Goal: Task Accomplishment & Management: Manage account settings

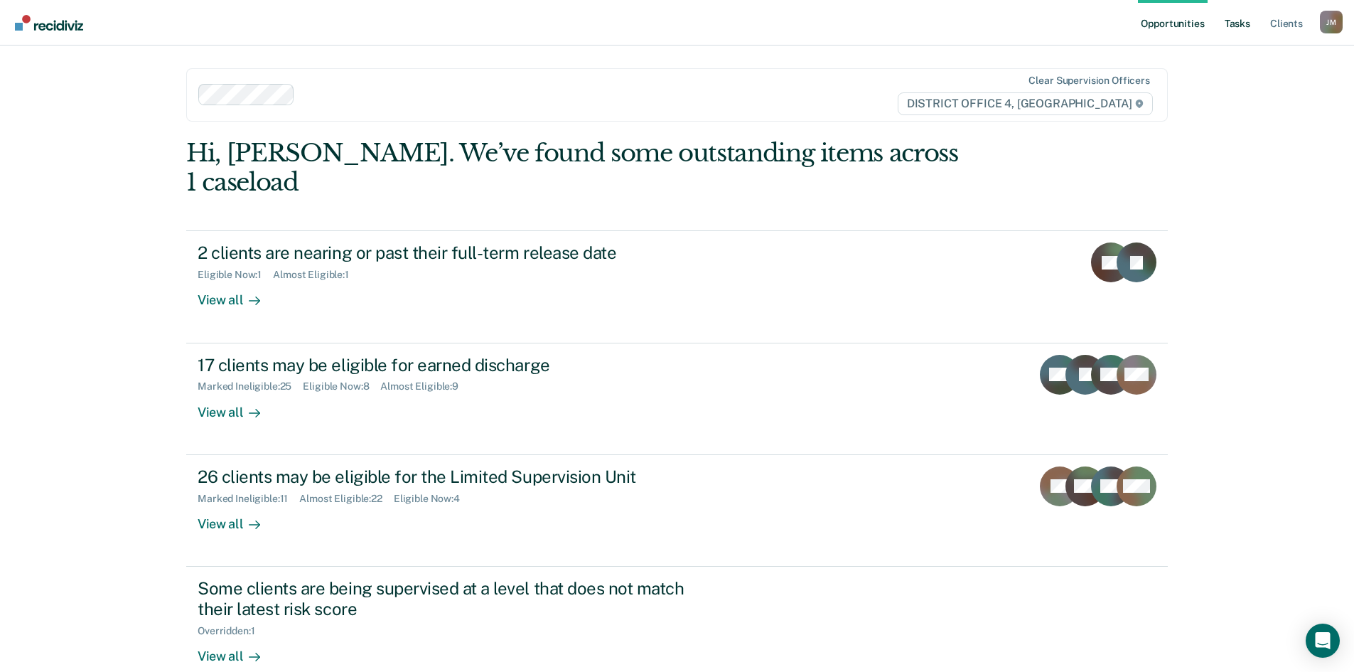
click at [1233, 25] on link "Tasks" at bounding box center [1237, 22] width 31 height 45
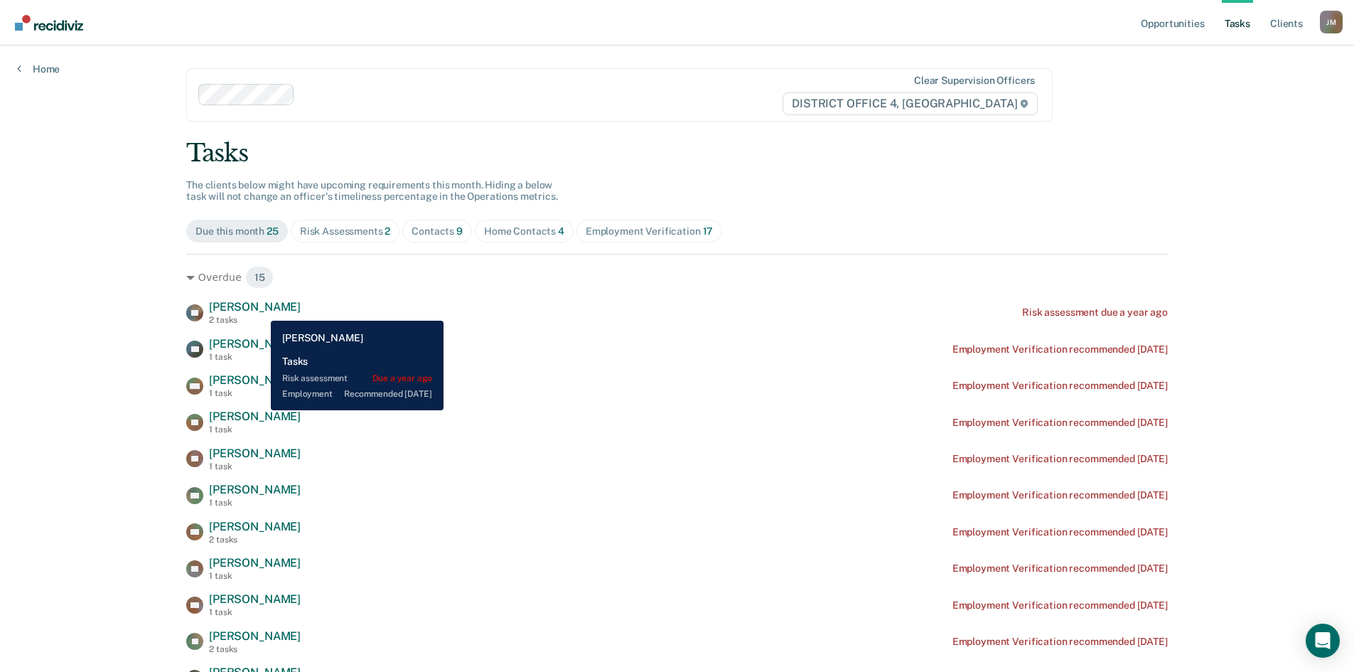
click at [260, 310] on span "[PERSON_NAME]" at bounding box center [255, 307] width 92 height 14
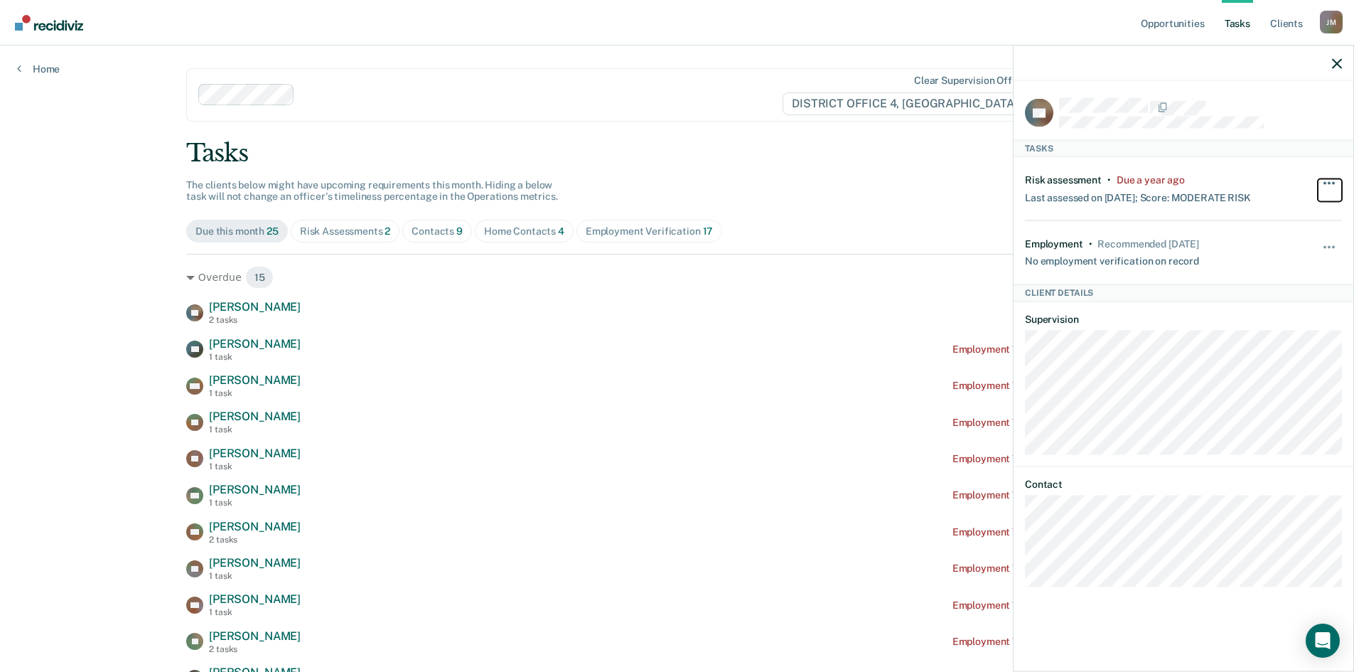
click at [1327, 183] on button "button" at bounding box center [1330, 189] width 24 height 23
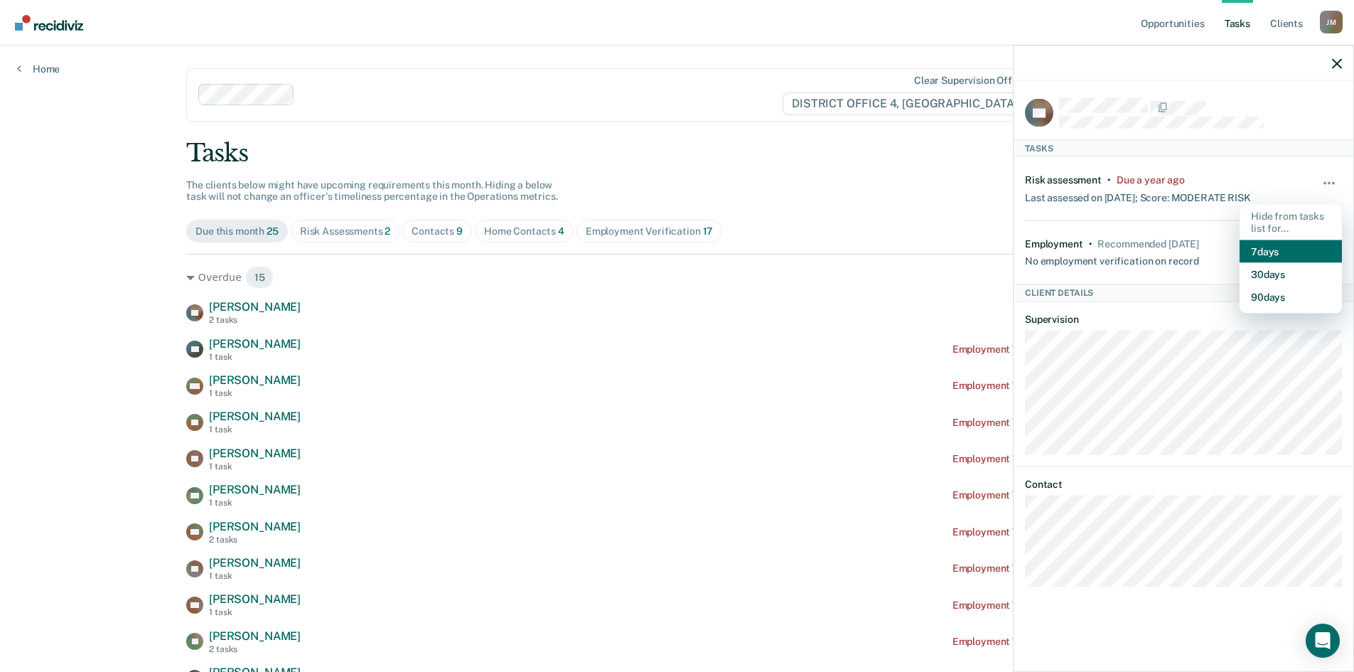
click at [1260, 246] on button "7 days" at bounding box center [1291, 251] width 102 height 23
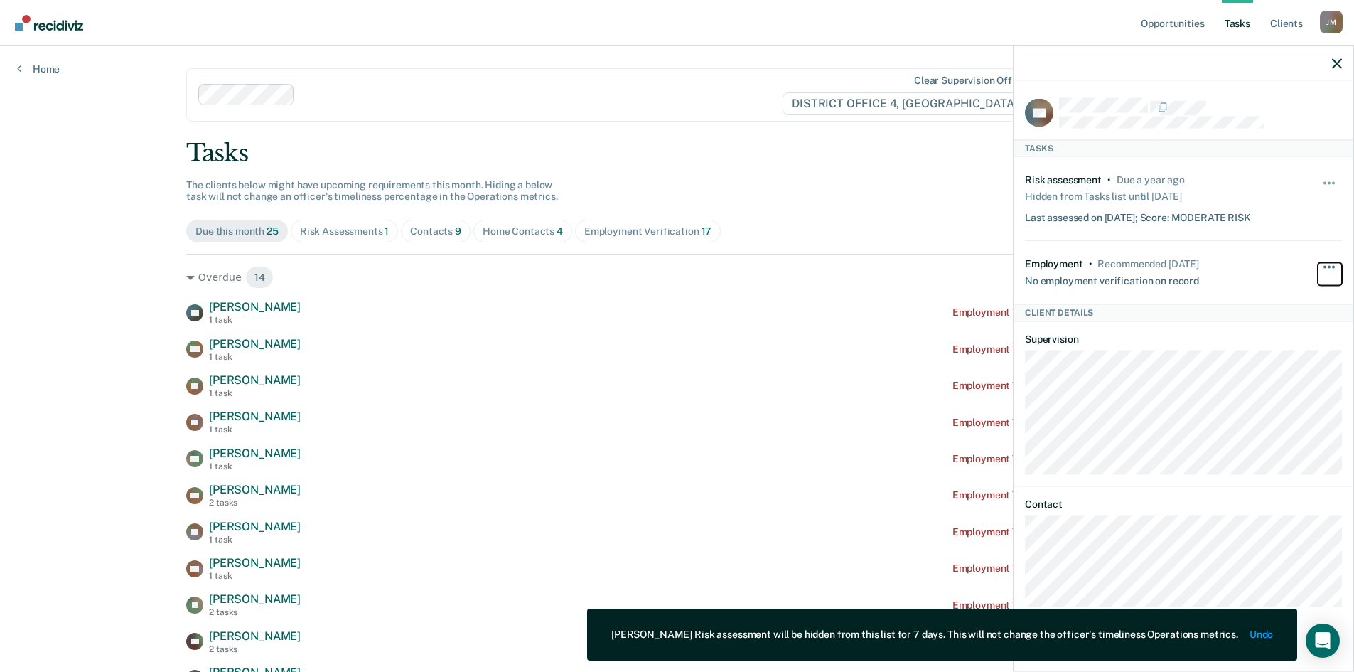
click at [1329, 265] on span "button" at bounding box center [1329, 266] width 3 height 3
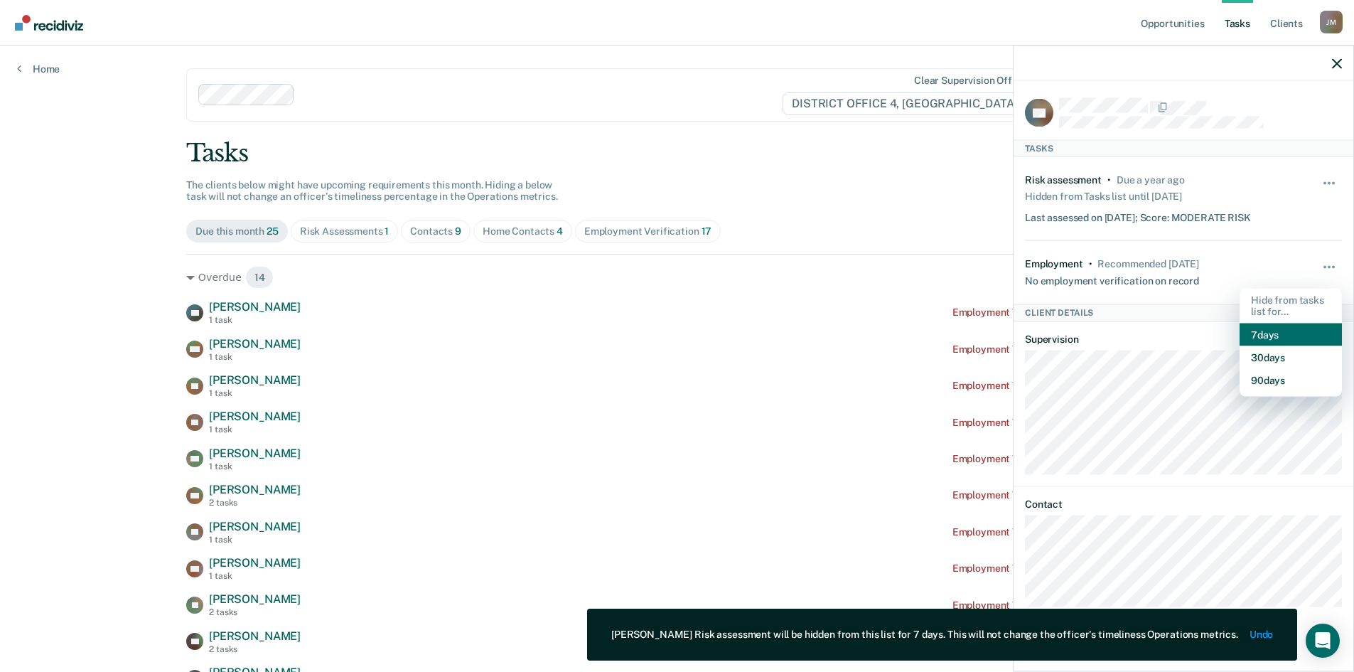
click at [1275, 331] on button "7 days" at bounding box center [1291, 334] width 102 height 23
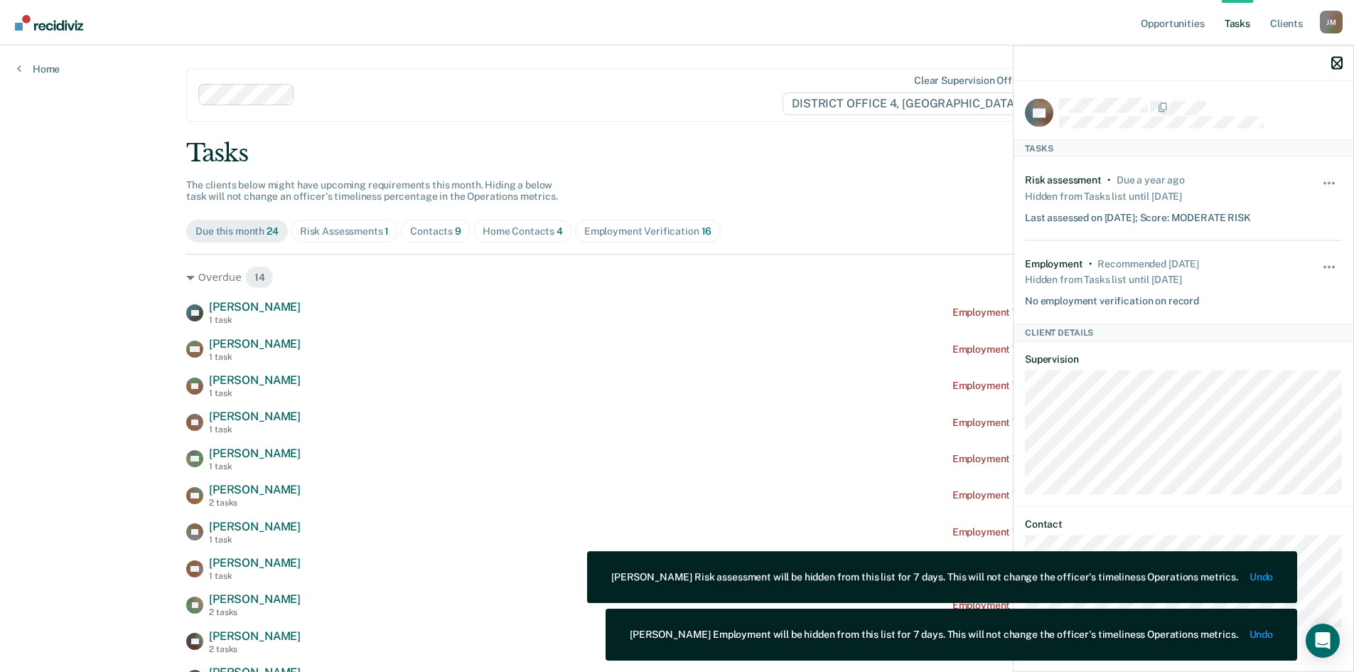
click at [1336, 60] on icon "button" at bounding box center [1337, 63] width 10 height 10
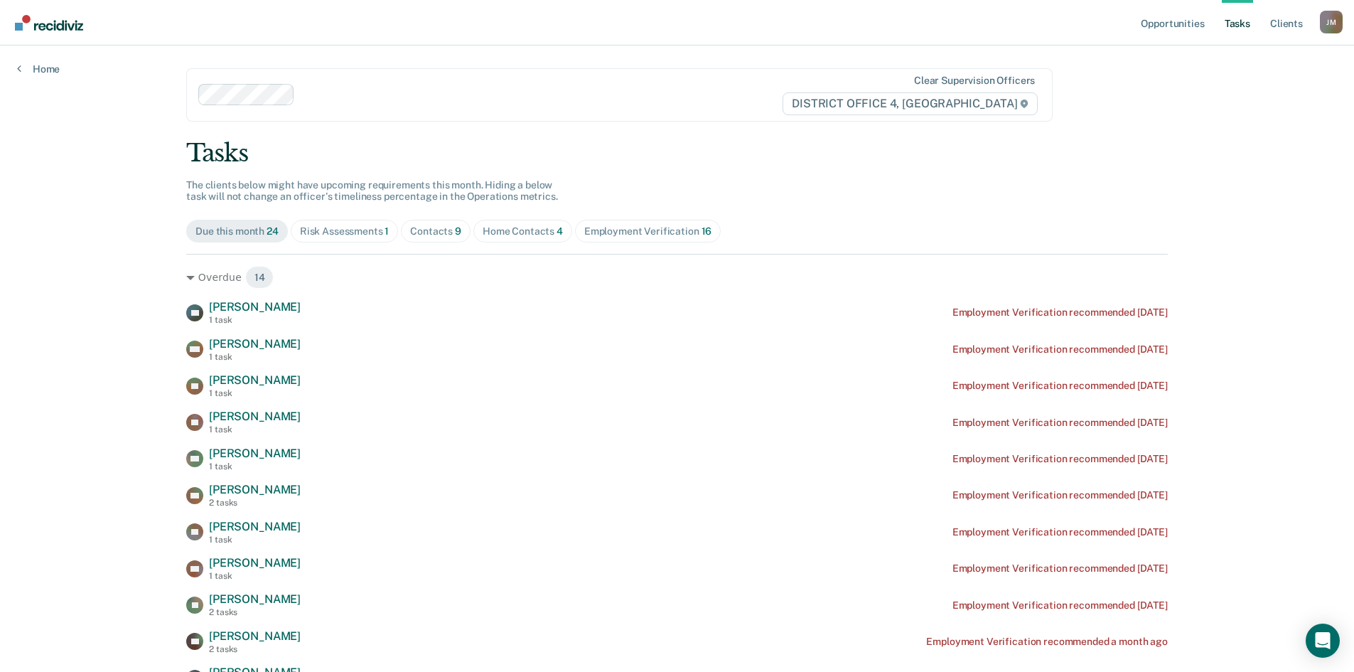
click at [531, 227] on div "Home Contacts 4" at bounding box center [523, 231] width 80 height 12
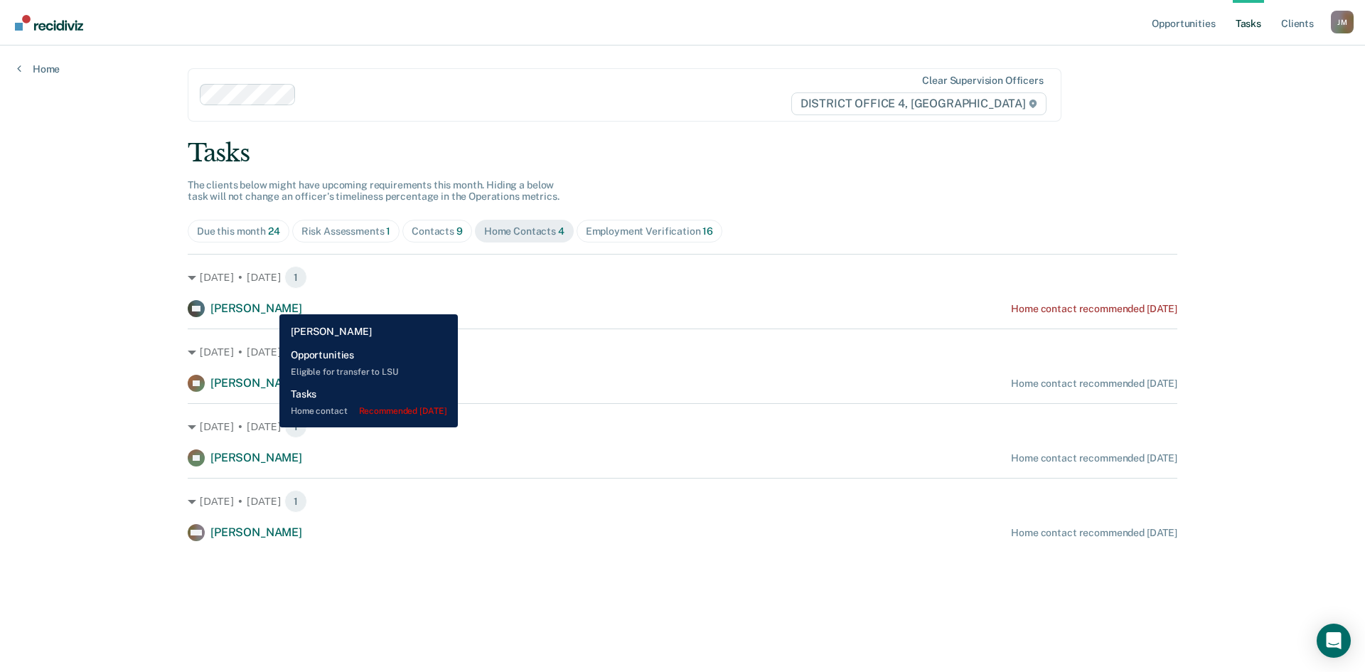
click at [269, 304] on span "[PERSON_NAME]" at bounding box center [256, 308] width 92 height 14
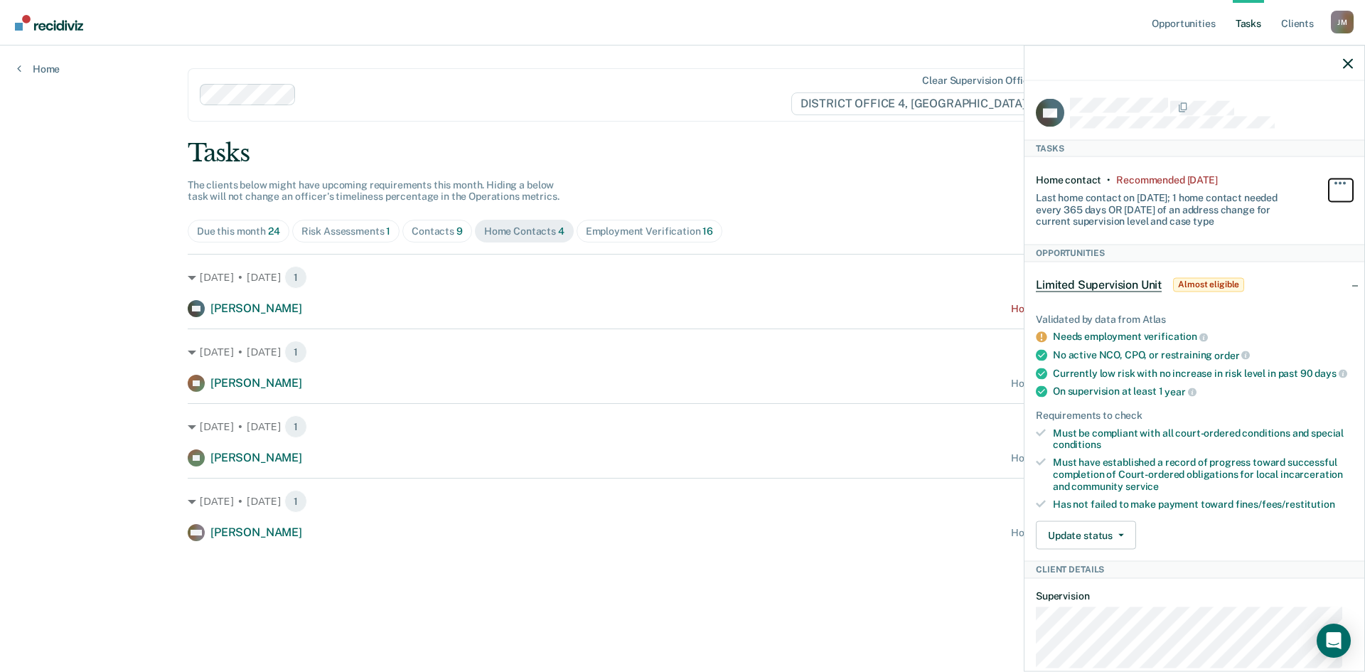
click at [1329, 182] on button "button" at bounding box center [1341, 189] width 24 height 23
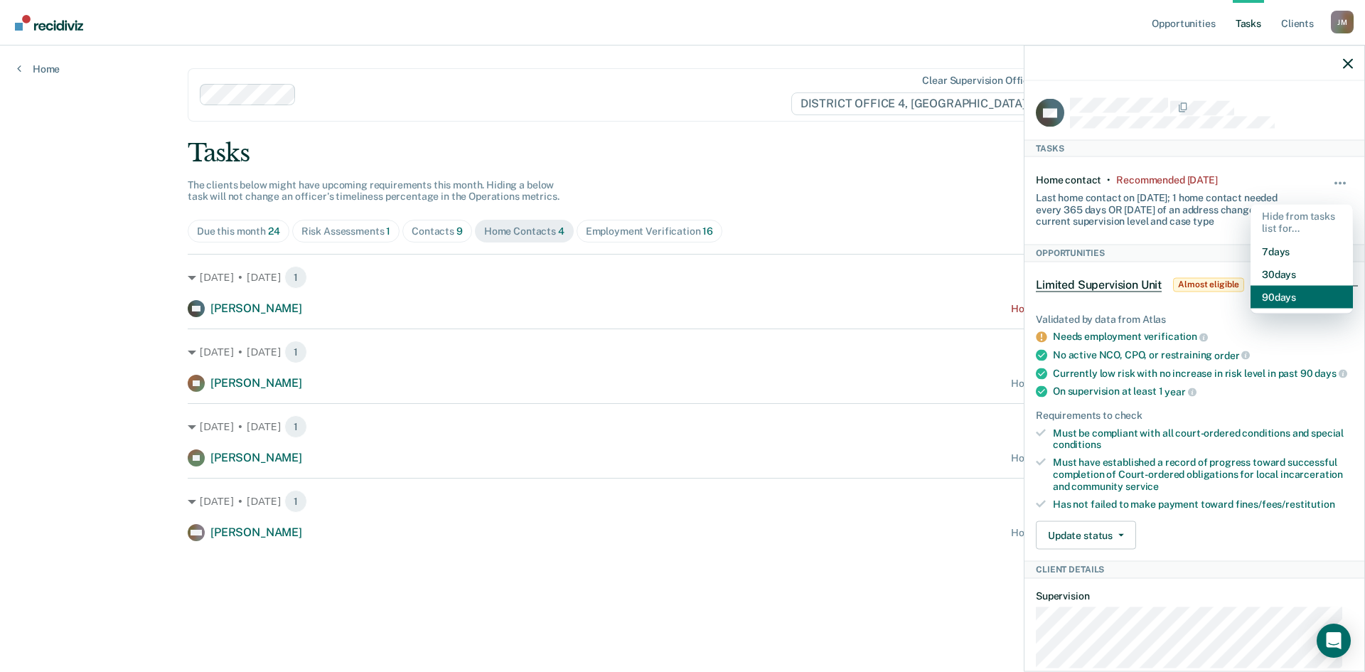
click at [1302, 288] on button "90 days" at bounding box center [1301, 296] width 102 height 23
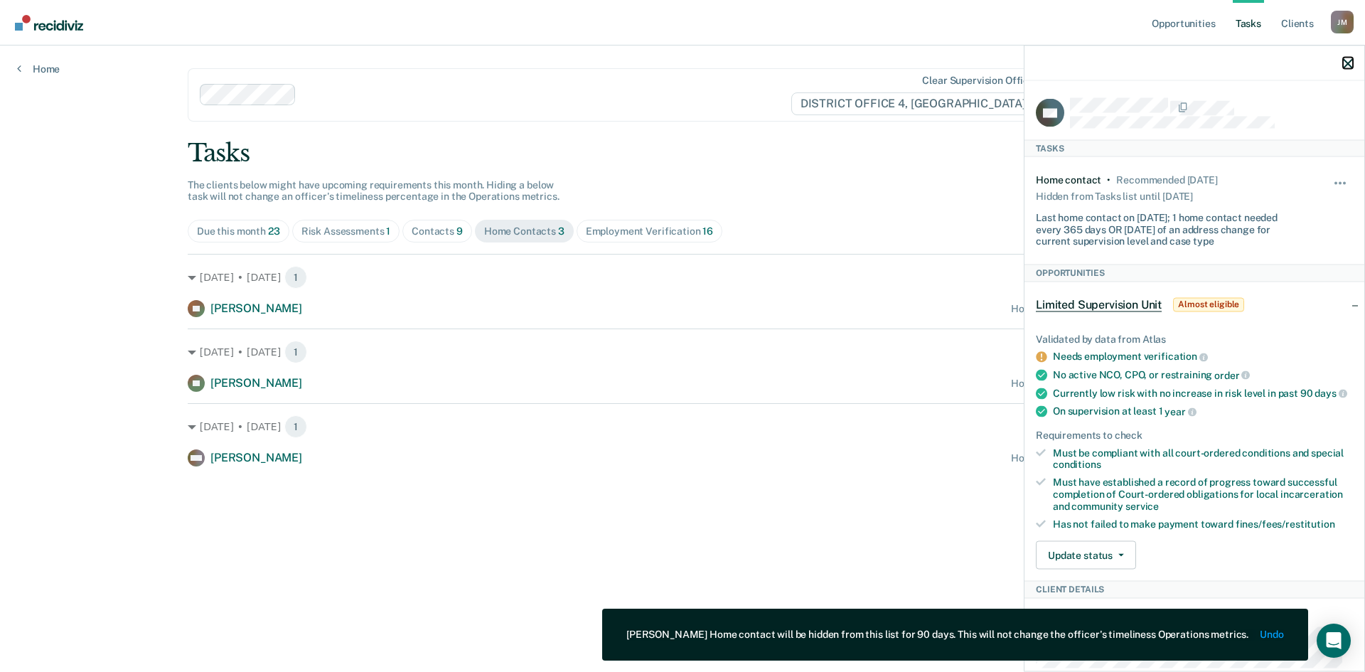
click at [1349, 62] on icon "button" at bounding box center [1348, 63] width 10 height 10
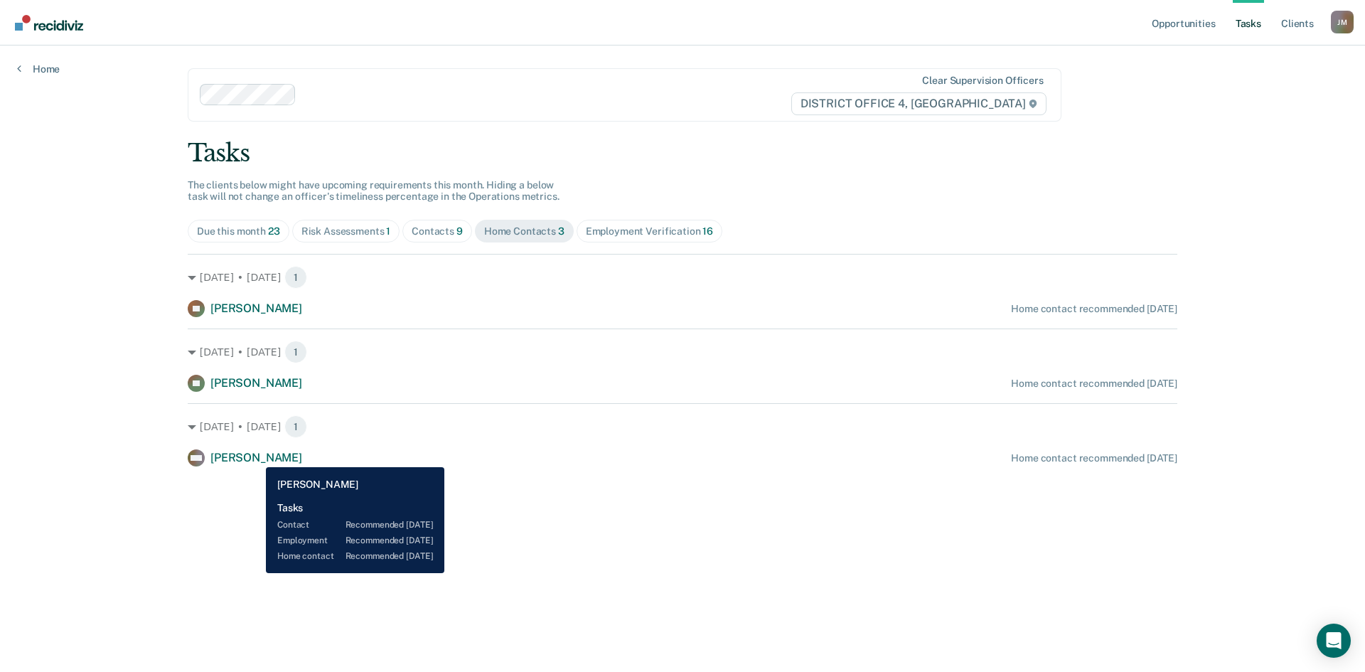
click at [255, 456] on span "[PERSON_NAME]" at bounding box center [256, 458] width 92 height 14
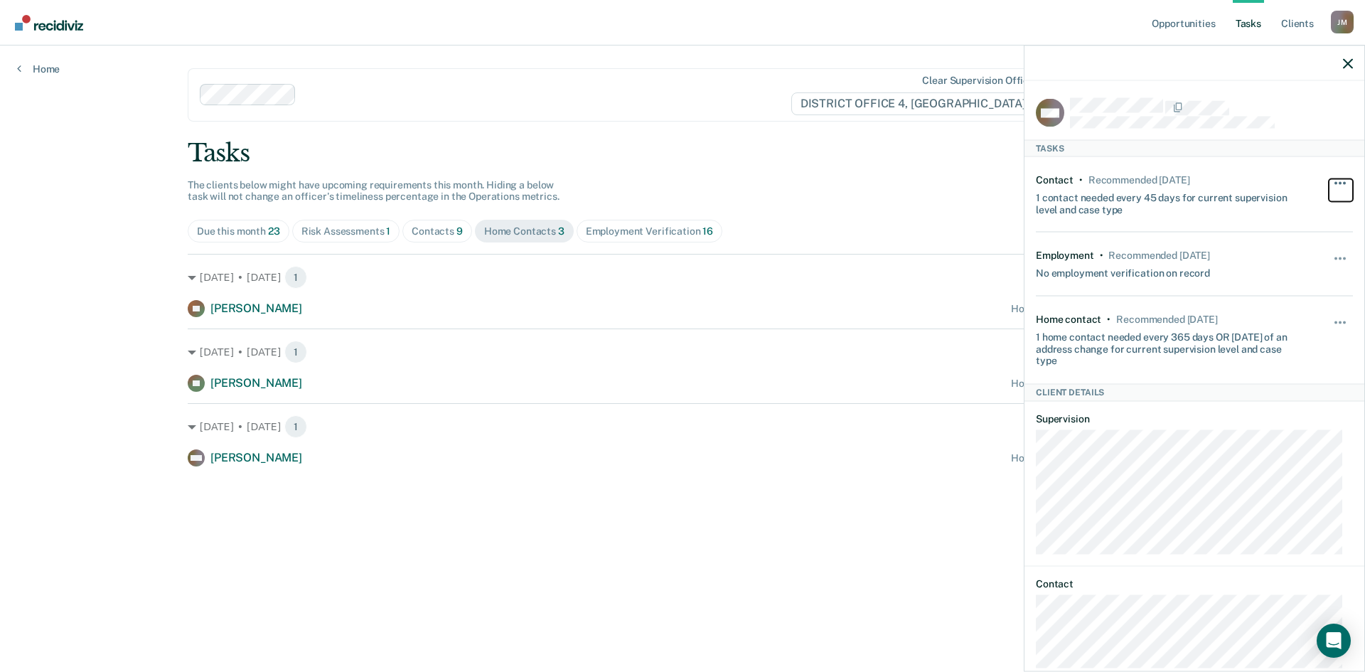
click at [1339, 182] on span "button" at bounding box center [1340, 182] width 3 height 3
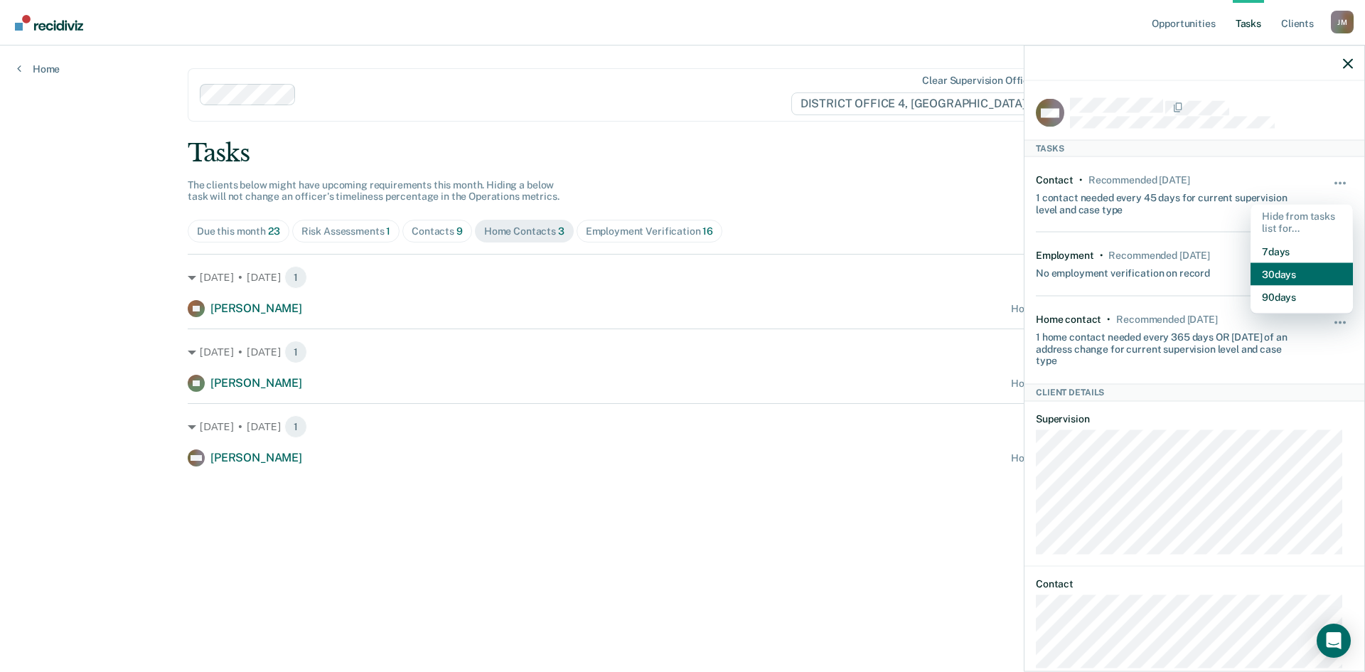
click at [1268, 267] on button "30 days" at bounding box center [1301, 273] width 102 height 23
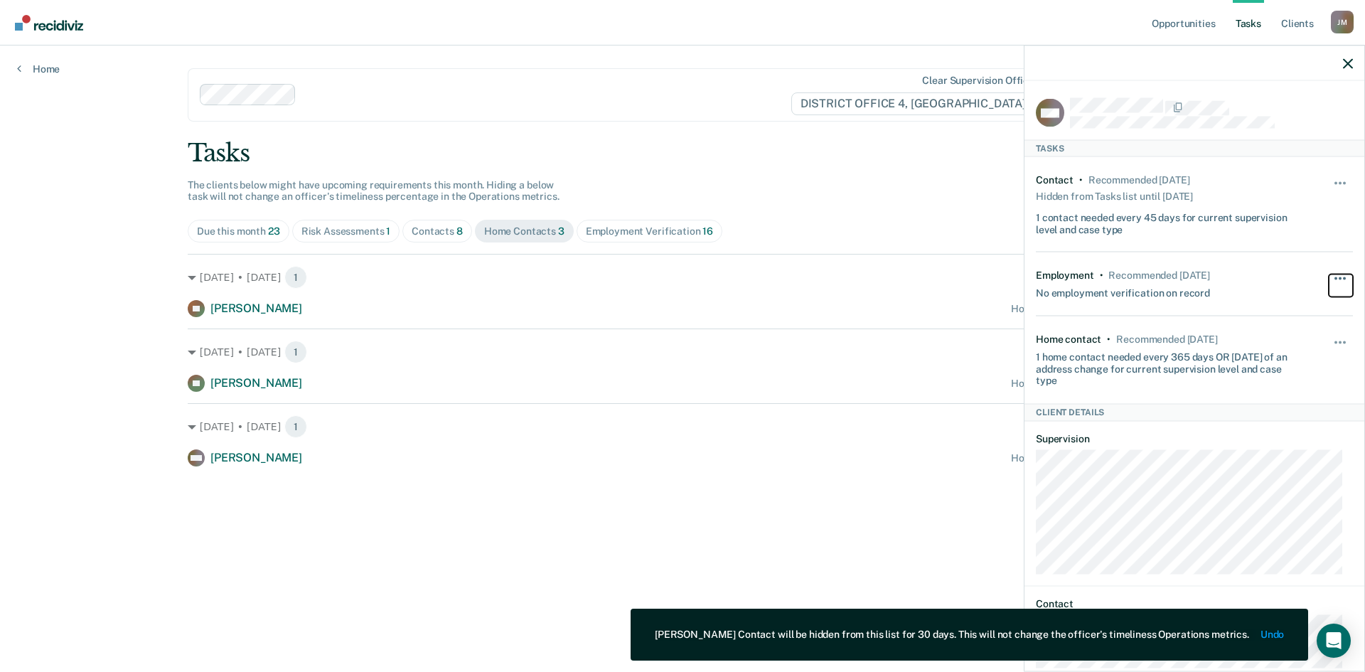
click at [1329, 279] on button "button" at bounding box center [1341, 285] width 24 height 23
click at [1295, 386] on button "90 days" at bounding box center [1301, 391] width 102 height 23
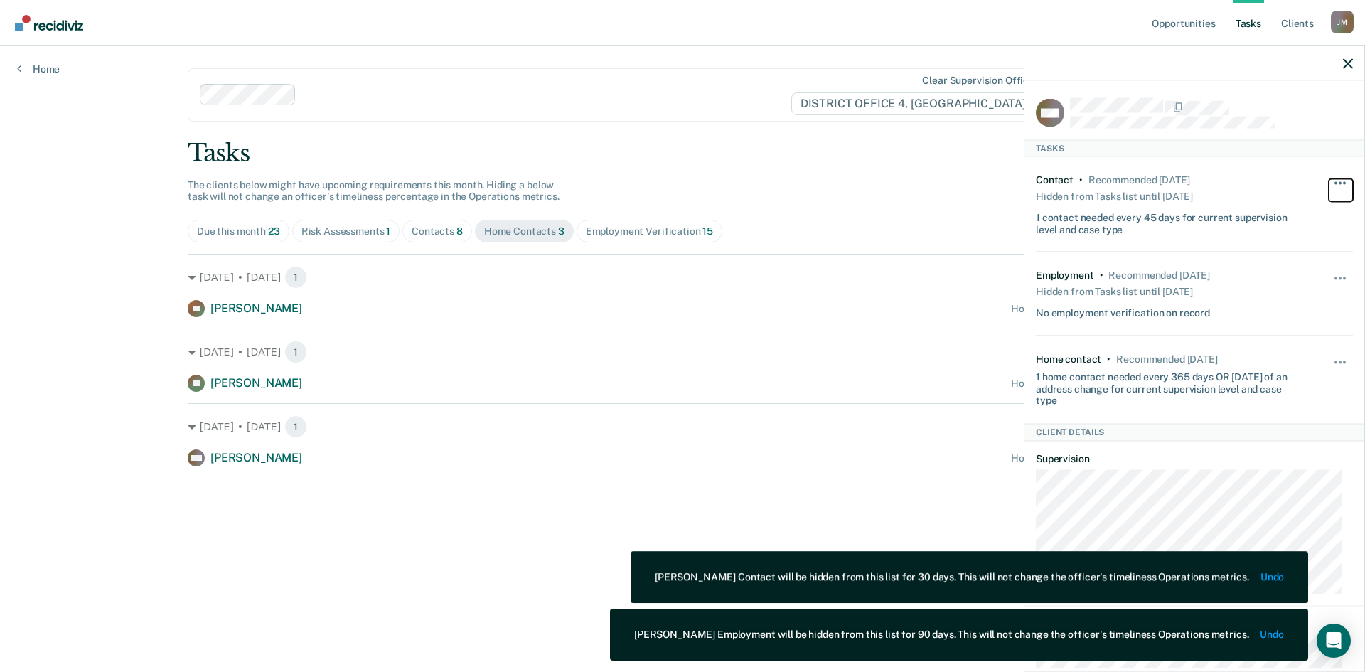
click at [1330, 183] on button "button" at bounding box center [1341, 189] width 24 height 23
click at [1262, 222] on button "Unhide" at bounding box center [1302, 221] width 80 height 23
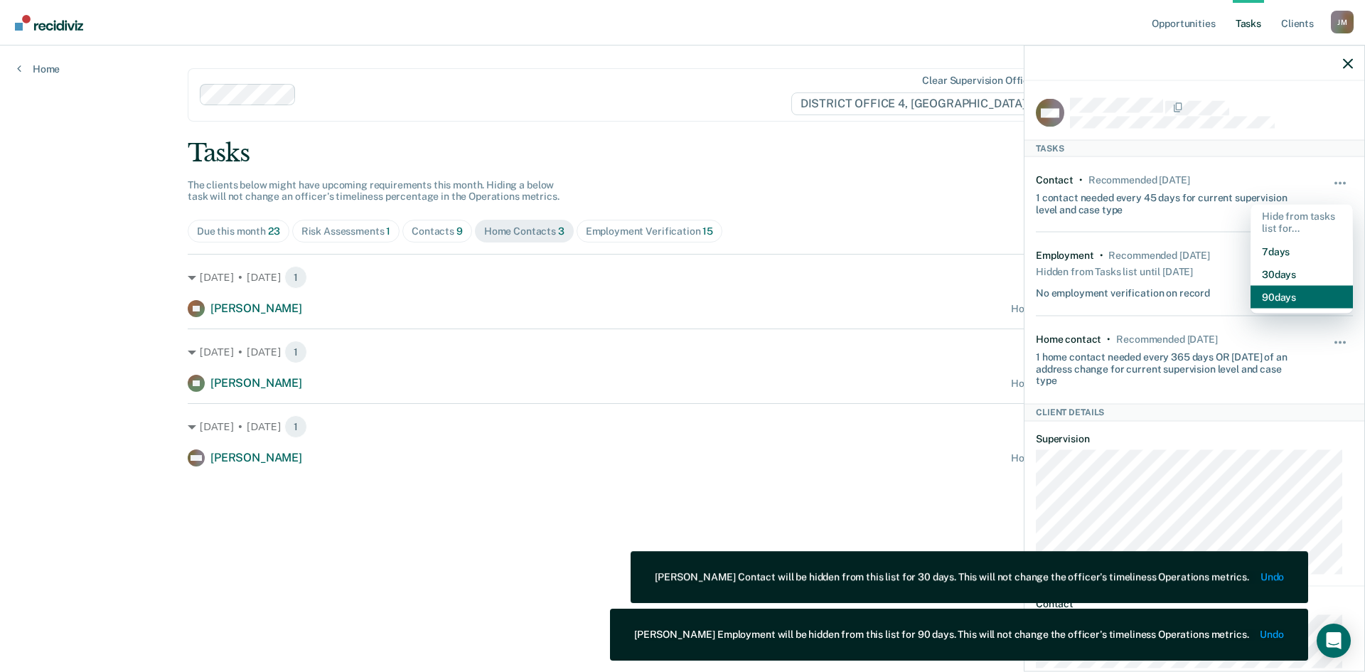
click at [1278, 294] on button "90 days" at bounding box center [1301, 296] width 102 height 23
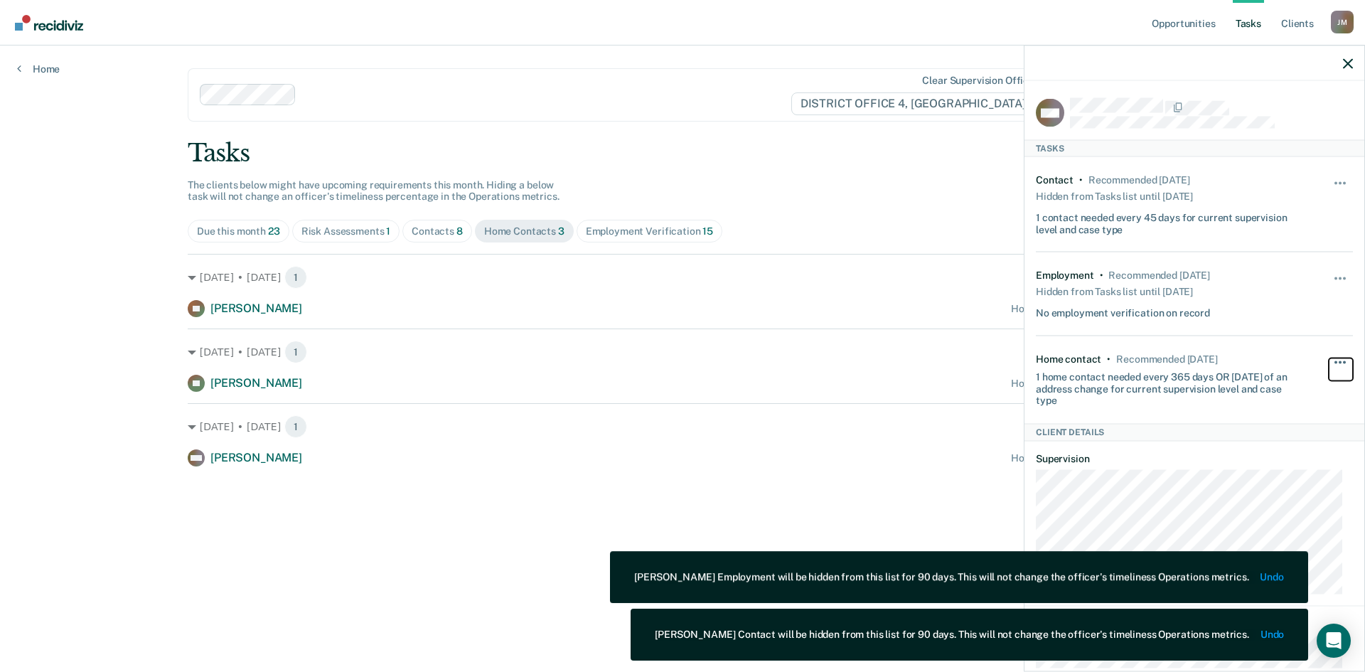
click at [1334, 360] on span "button" at bounding box center [1335, 361] width 3 height 3
click at [1297, 470] on button "90 days" at bounding box center [1301, 475] width 102 height 23
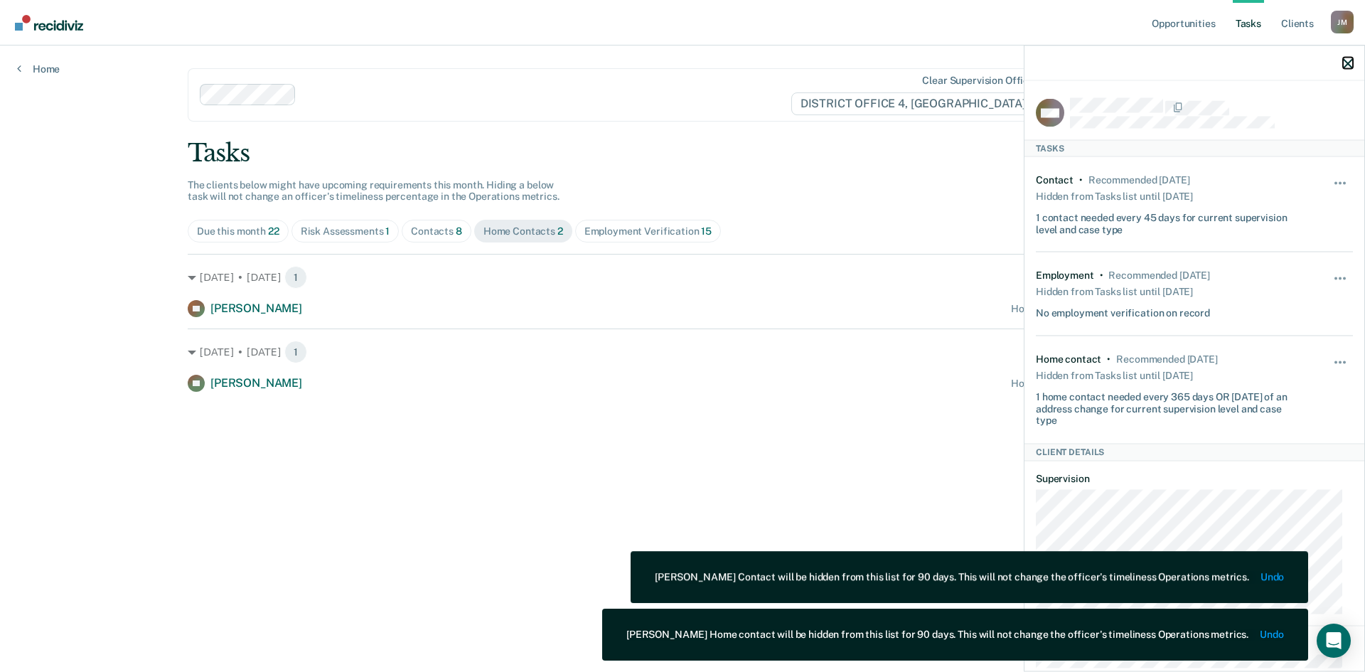
click at [1345, 62] on icon "button" at bounding box center [1348, 63] width 10 height 10
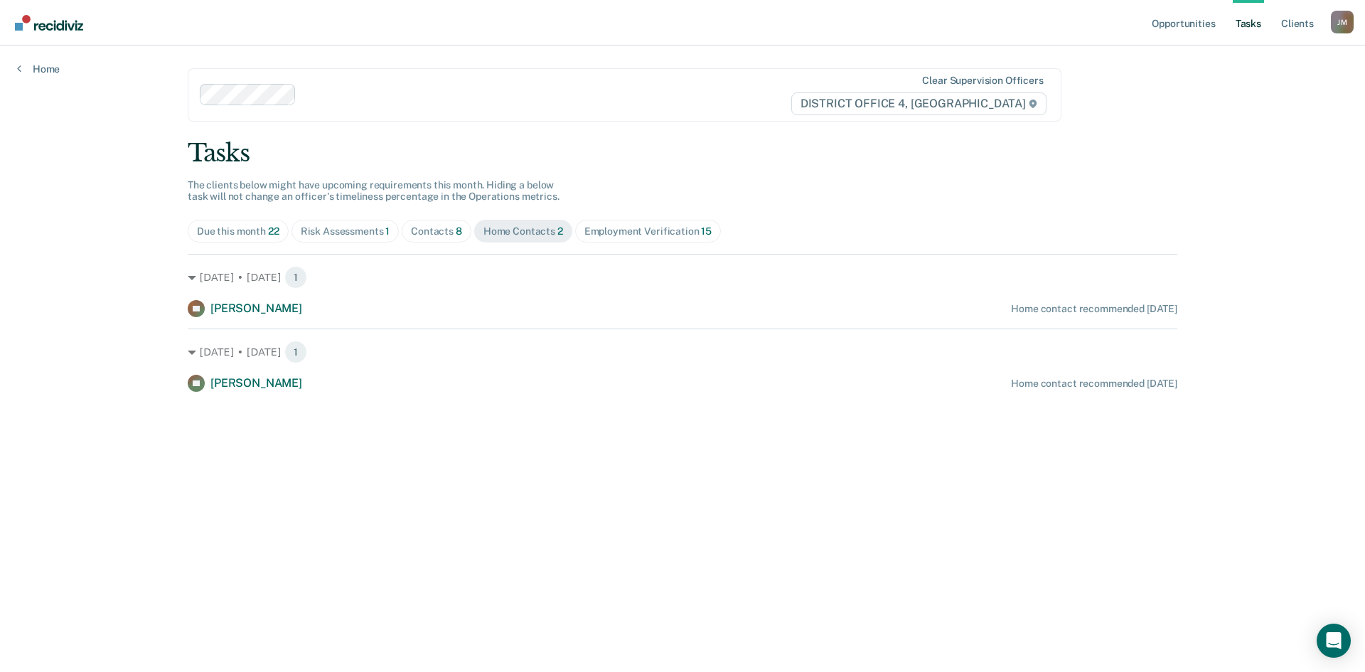
click at [336, 230] on div "Risk Assessments 1" at bounding box center [346, 231] width 90 height 12
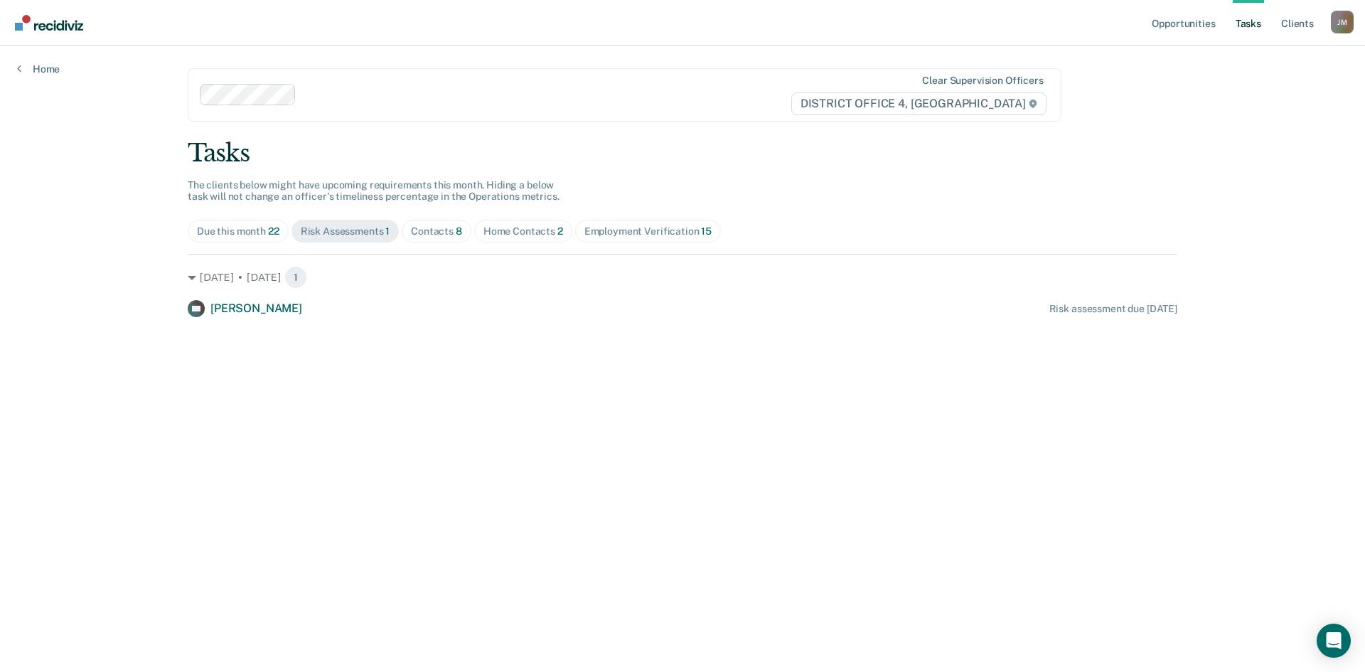
click at [257, 233] on div "Due this month 22" at bounding box center [238, 231] width 82 height 12
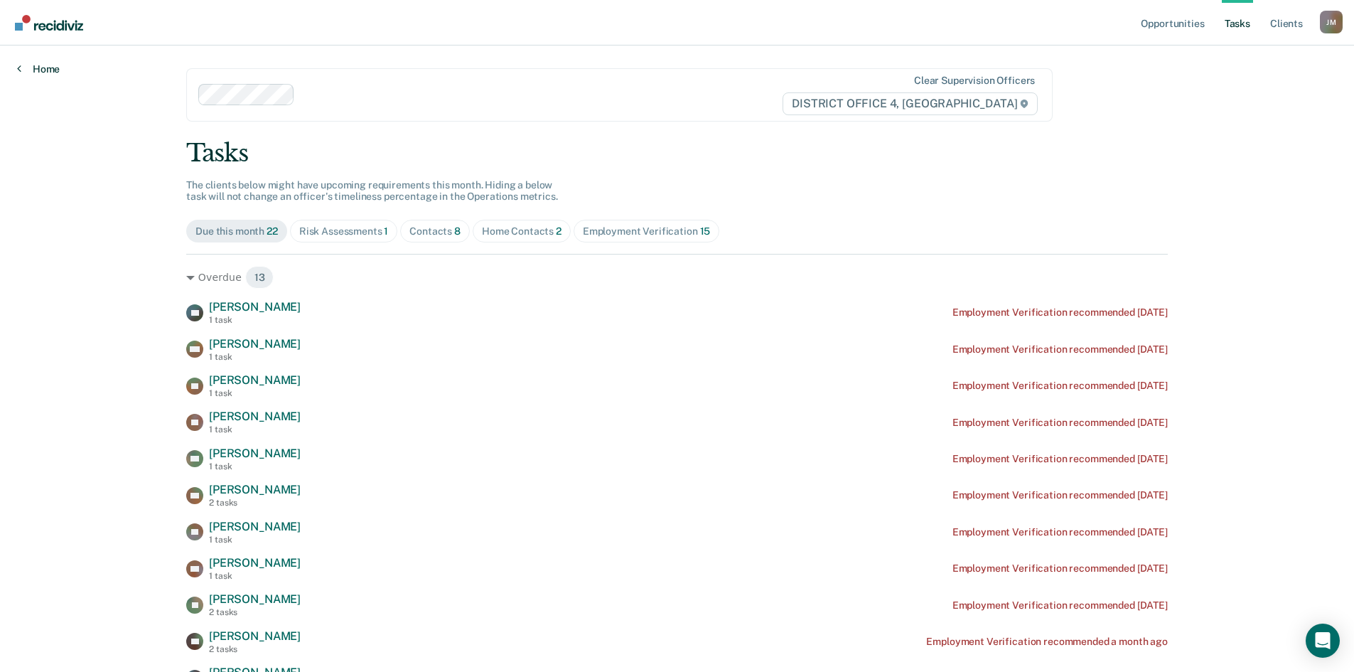
click at [47, 65] on link "Home" at bounding box center [38, 69] width 43 height 13
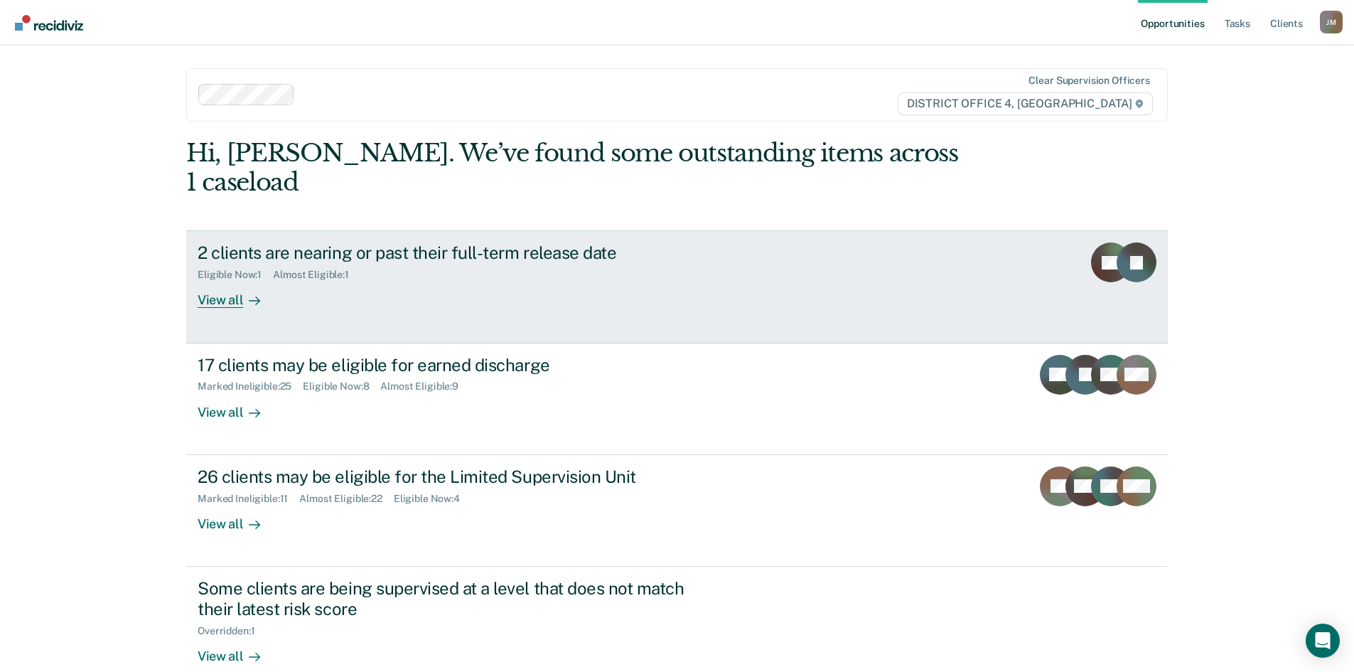
click at [230, 281] on div "View all" at bounding box center [238, 295] width 80 height 28
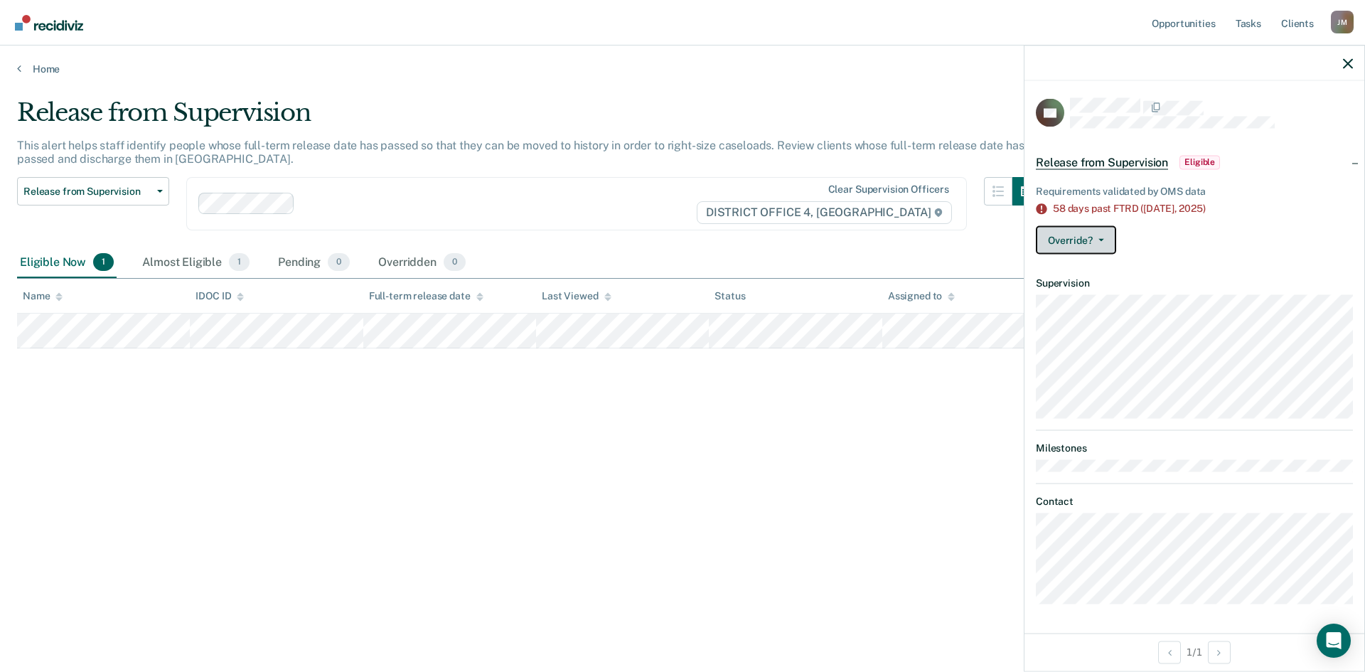
click at [1103, 242] on button "Override?" at bounding box center [1076, 240] width 80 height 28
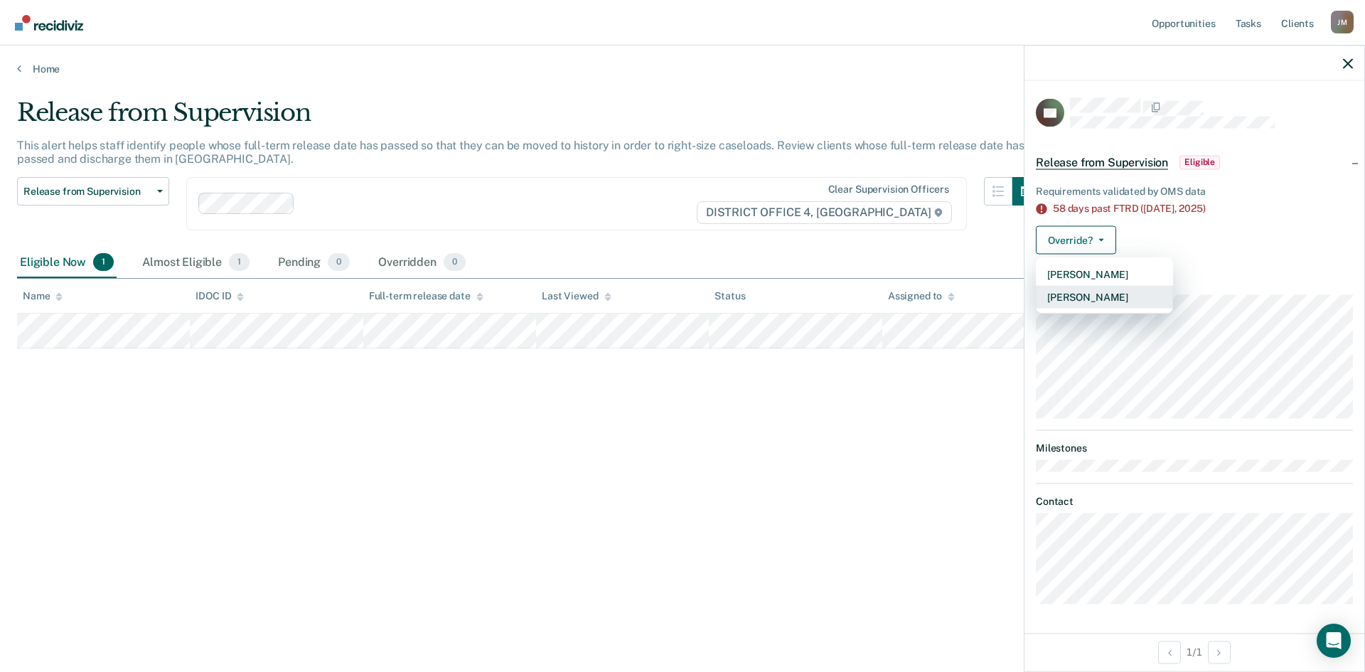
click at [1112, 294] on button "[PERSON_NAME]" at bounding box center [1104, 297] width 137 height 23
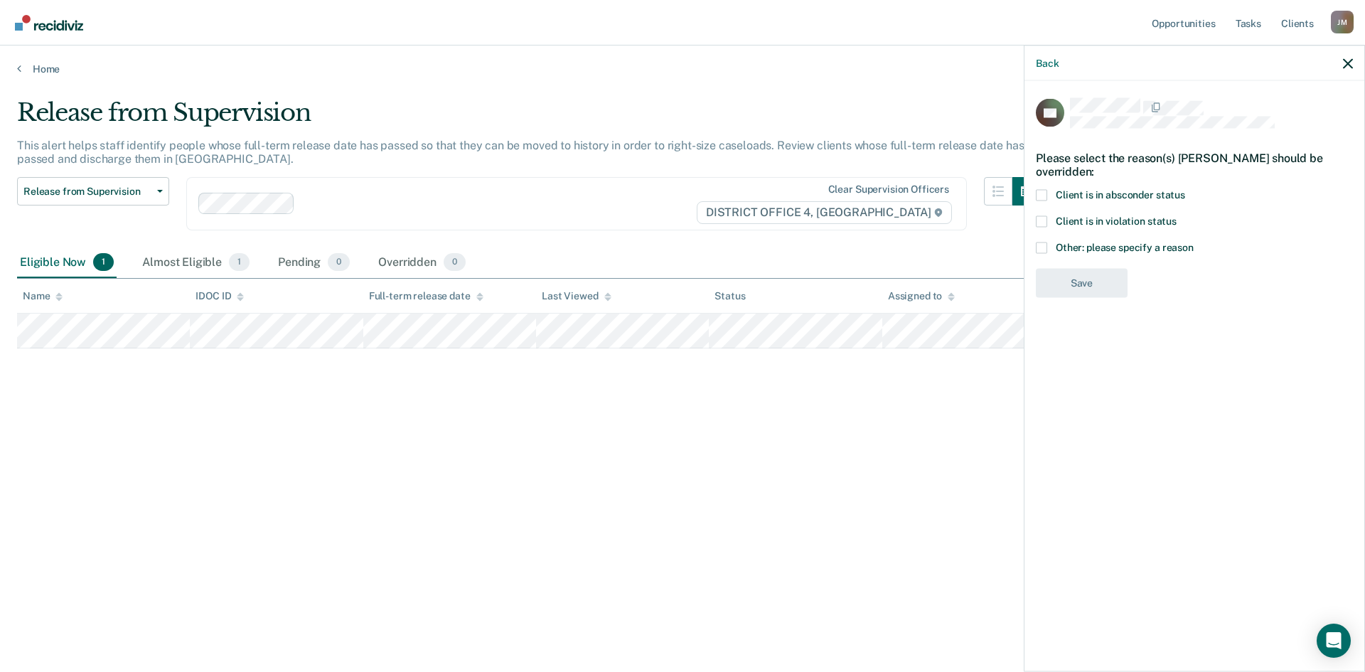
click at [1044, 248] on span at bounding box center [1041, 247] width 11 height 11
click at [1194, 242] on input "Other: please specify a reason" at bounding box center [1194, 242] width 0 height 0
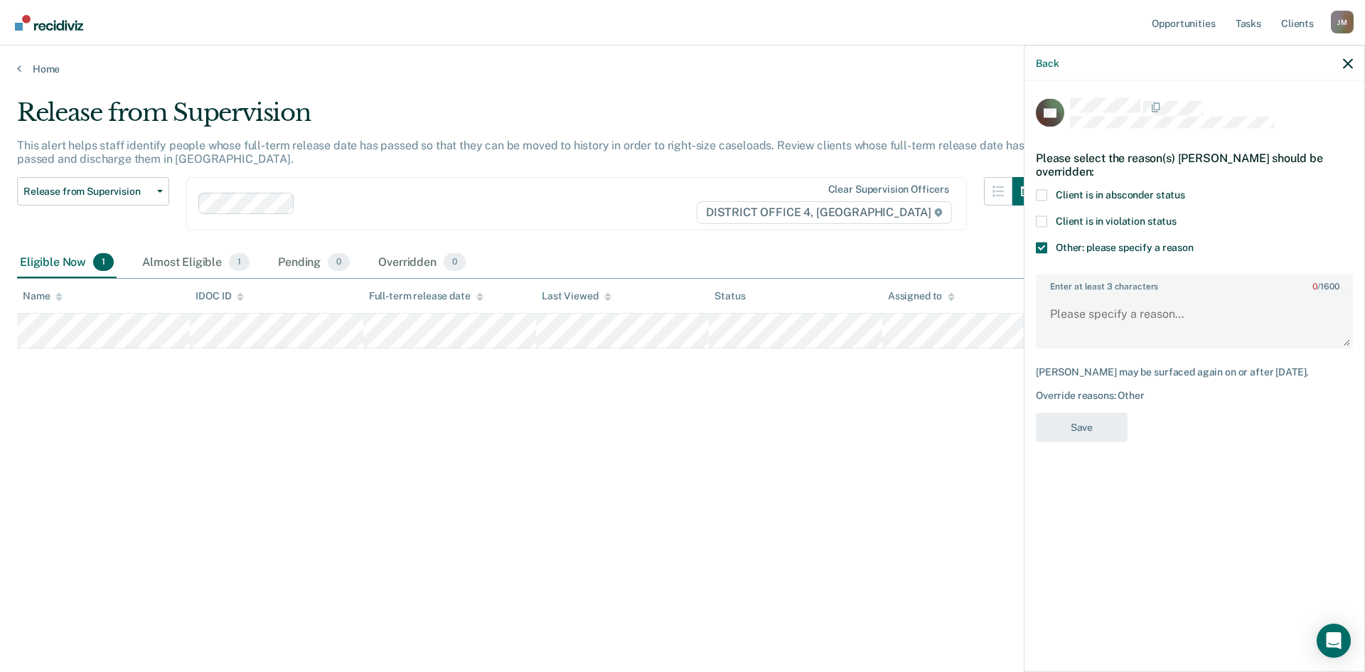
click at [1078, 283] on label "Enter at least 3 characters 0 / 1600" at bounding box center [1194, 283] width 314 height 16
click at [1078, 294] on textarea "Enter at least 3 characters 0 / 1600" at bounding box center [1194, 320] width 314 height 53
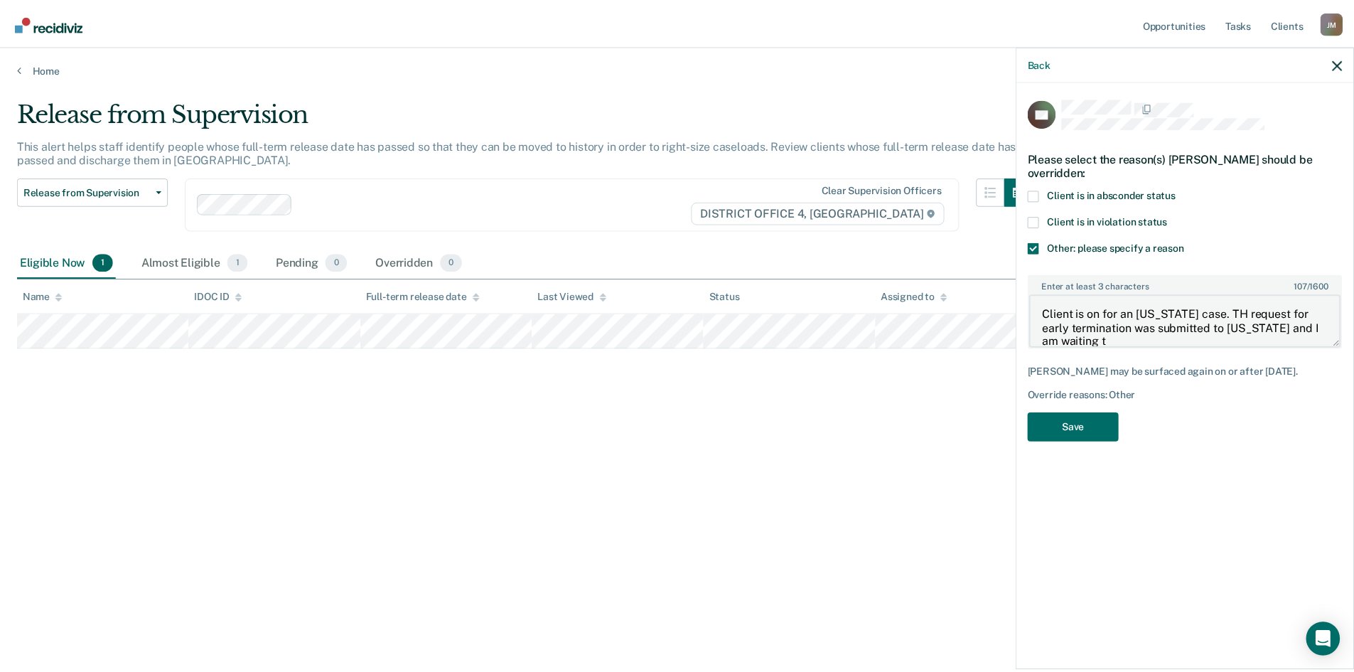
scroll to position [2, 0]
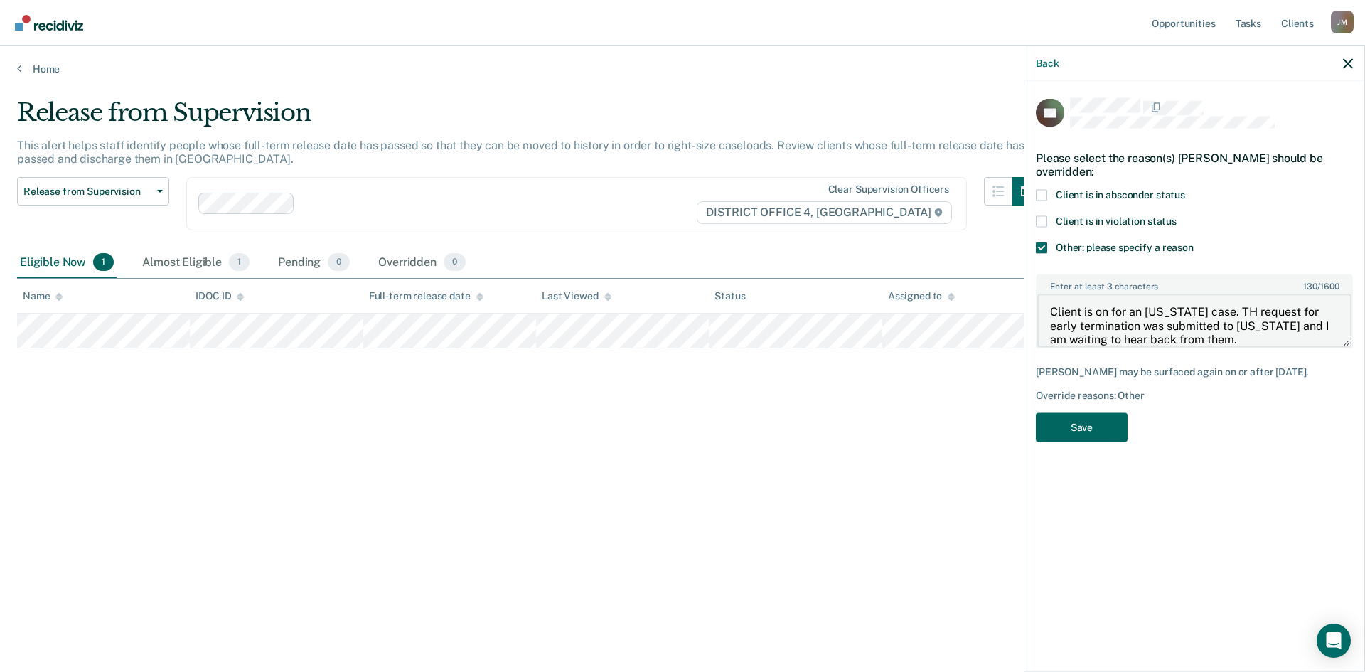
type textarea "Client is on for an [US_STATE] case. TH request for early termination was submi…"
click at [1069, 429] on button "Save" at bounding box center [1082, 427] width 92 height 29
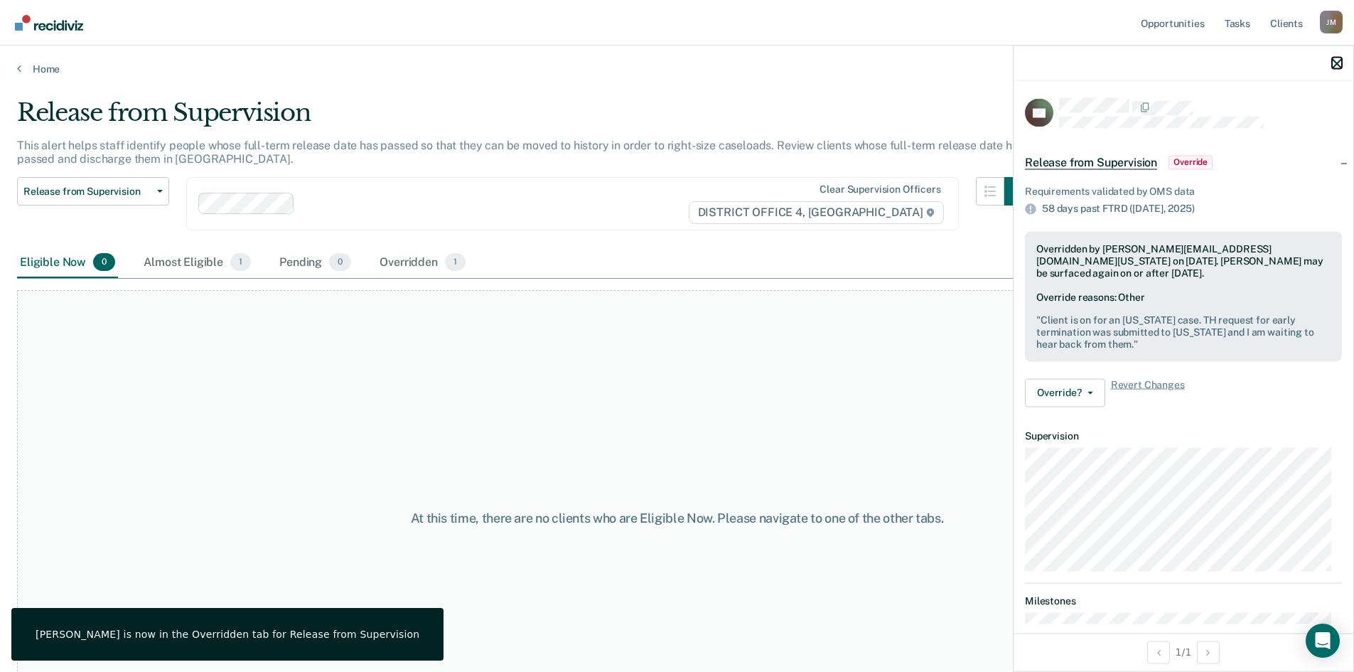
click at [1340, 60] on icon "button" at bounding box center [1337, 63] width 10 height 10
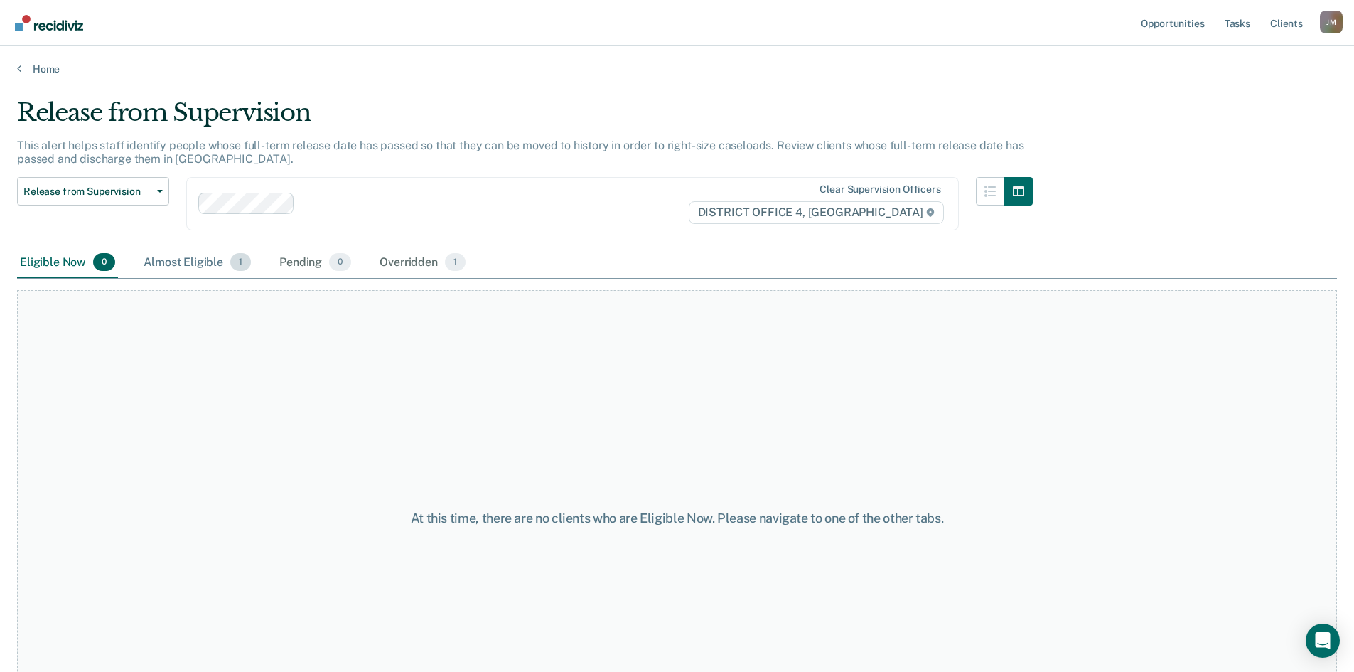
click at [203, 261] on div "Almost Eligible 1" at bounding box center [197, 262] width 113 height 31
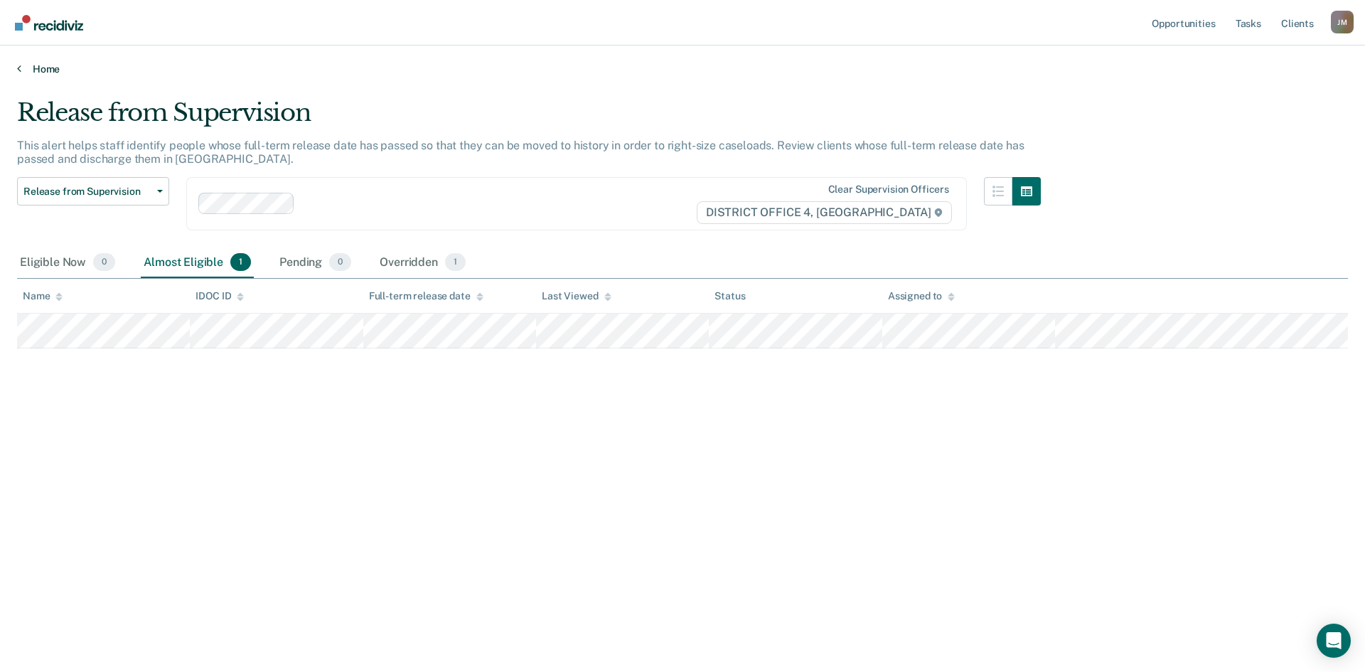
click at [50, 68] on link "Home" at bounding box center [682, 69] width 1331 height 13
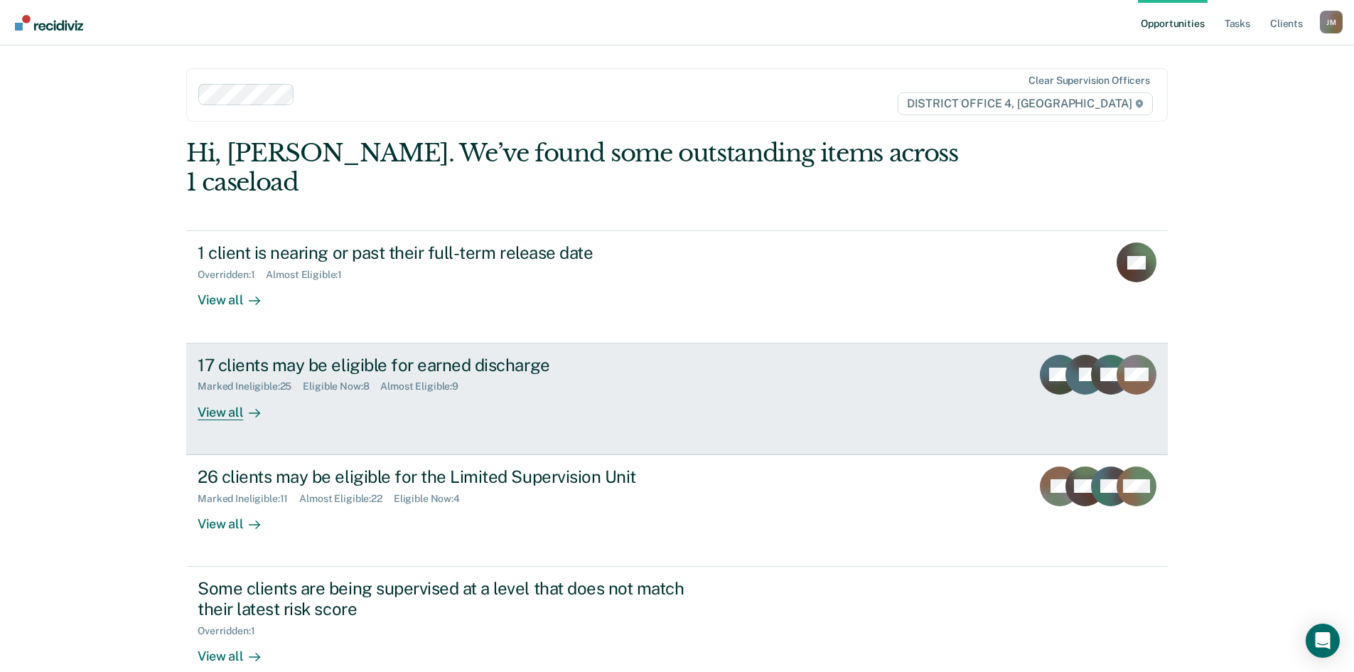
click at [219, 392] on div "View all" at bounding box center [238, 406] width 80 height 28
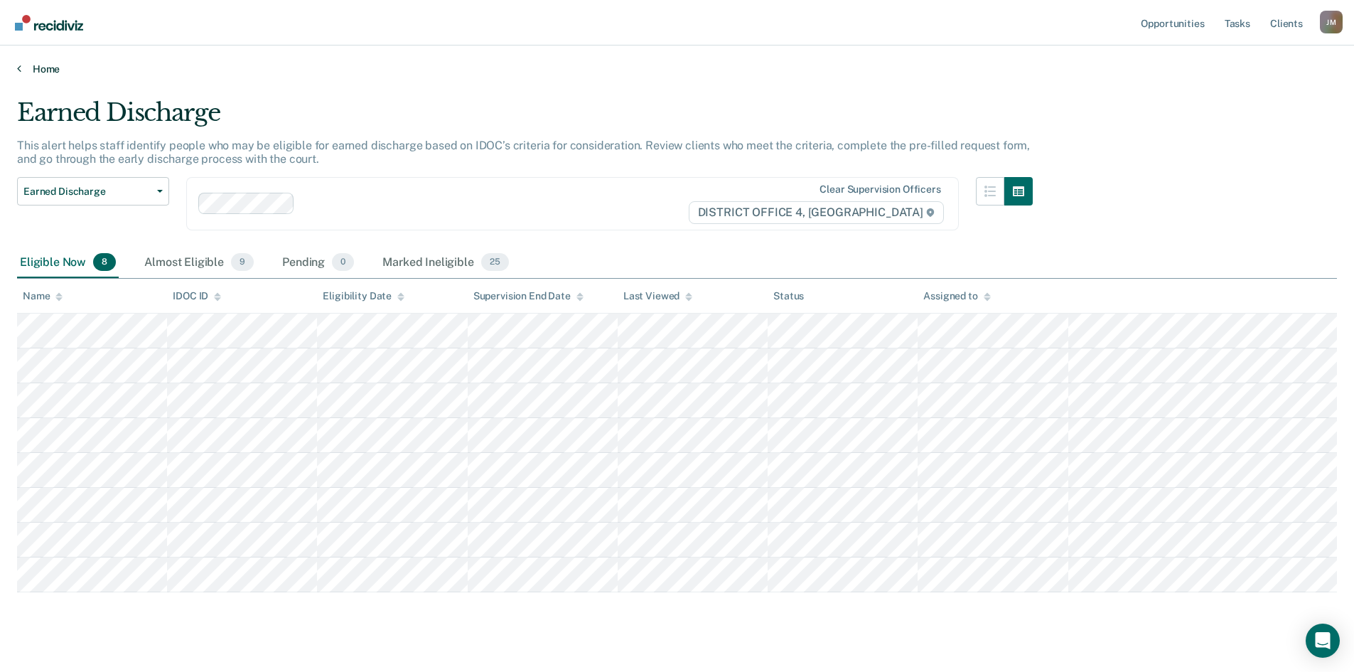
click at [43, 71] on link "Home" at bounding box center [677, 69] width 1320 height 13
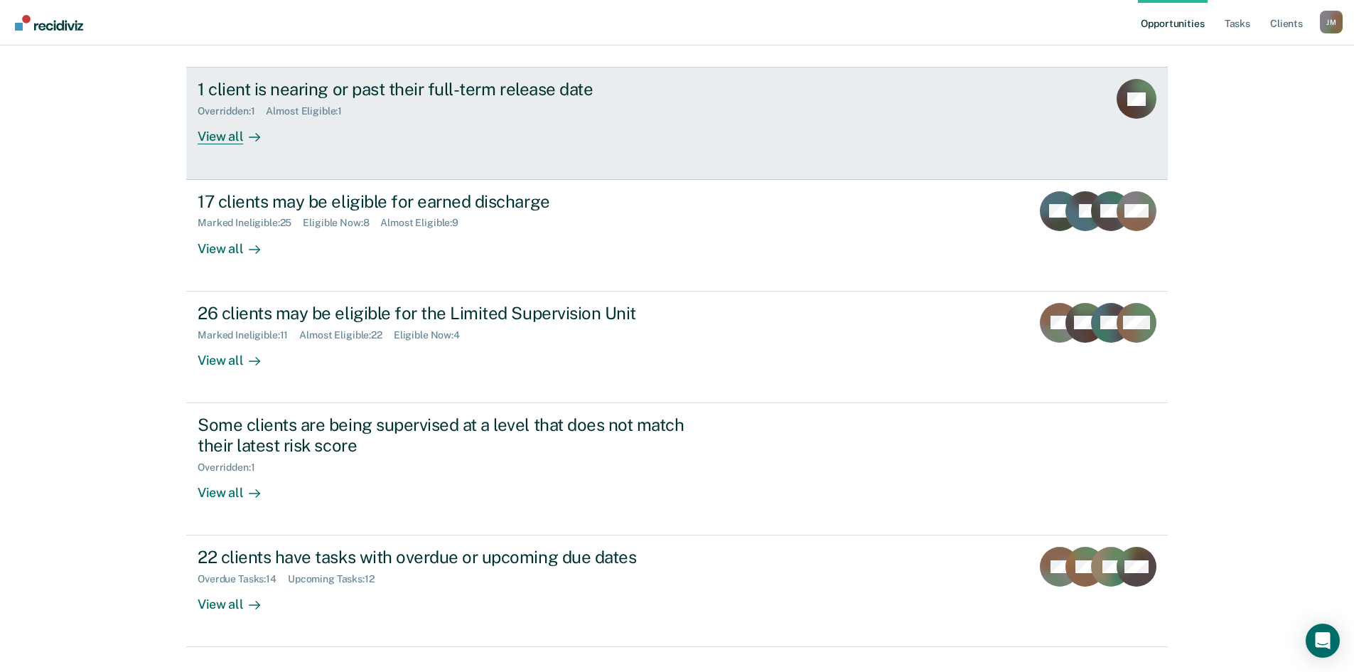
scroll to position [166, 0]
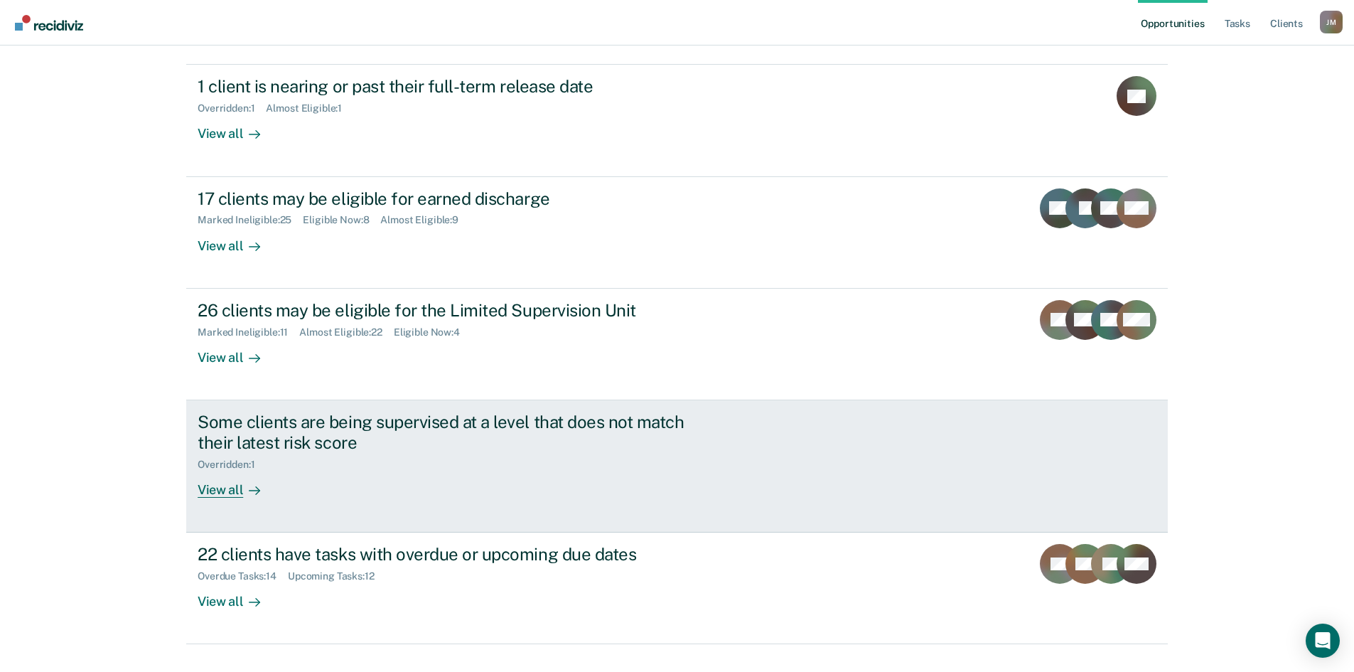
click at [210, 471] on link "Some clients are being supervised at a level that does not match their latest r…" at bounding box center [677, 466] width 982 height 132
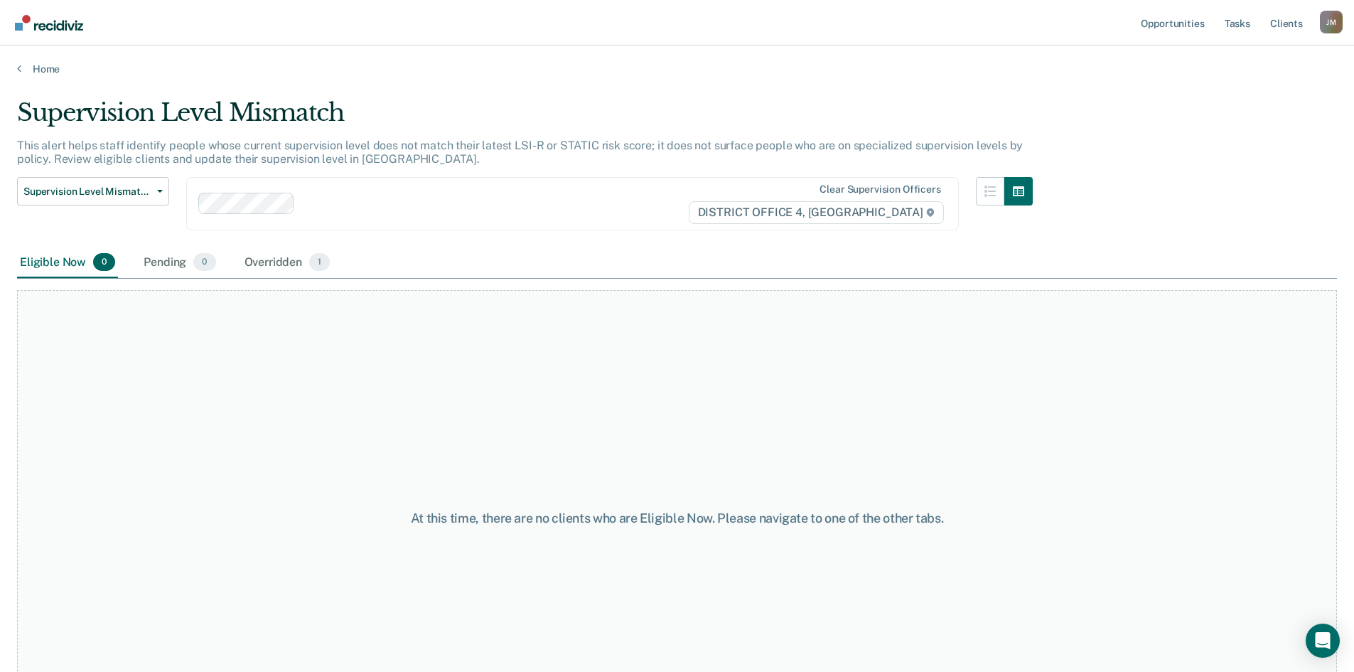
click at [55, 60] on div "Home" at bounding box center [677, 60] width 1354 height 30
click at [53, 66] on link "Home" at bounding box center [677, 69] width 1320 height 13
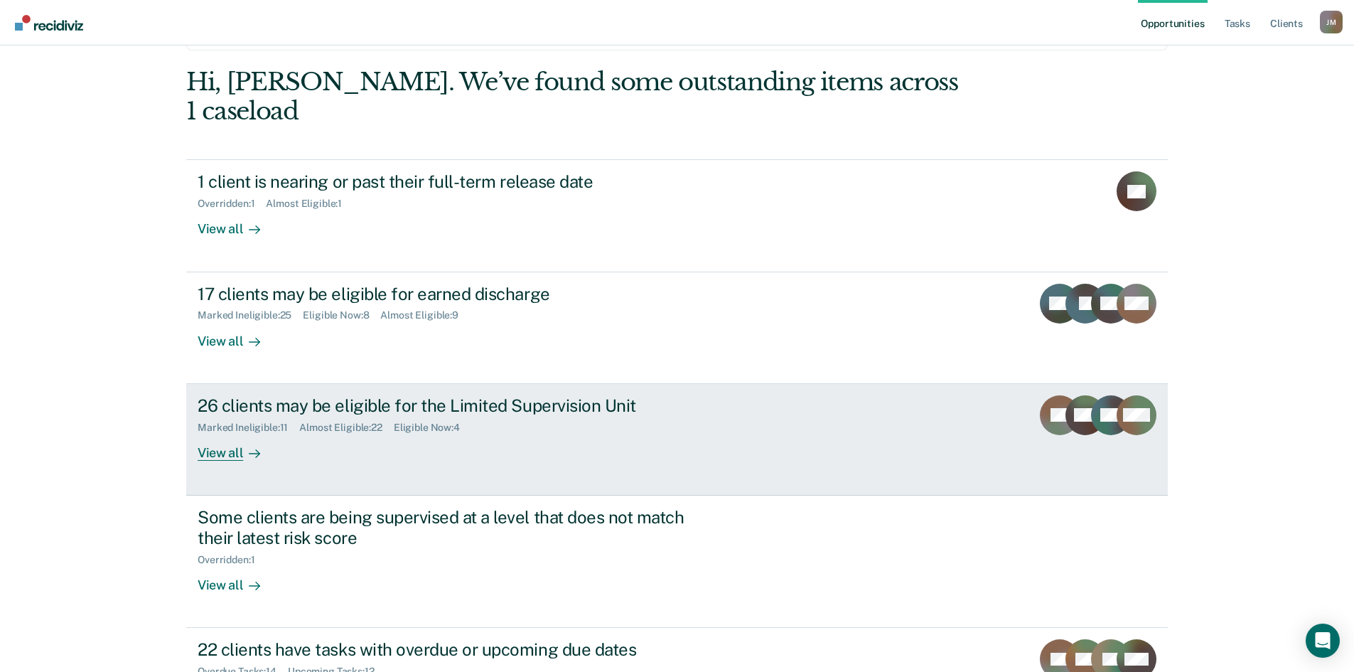
scroll to position [166, 0]
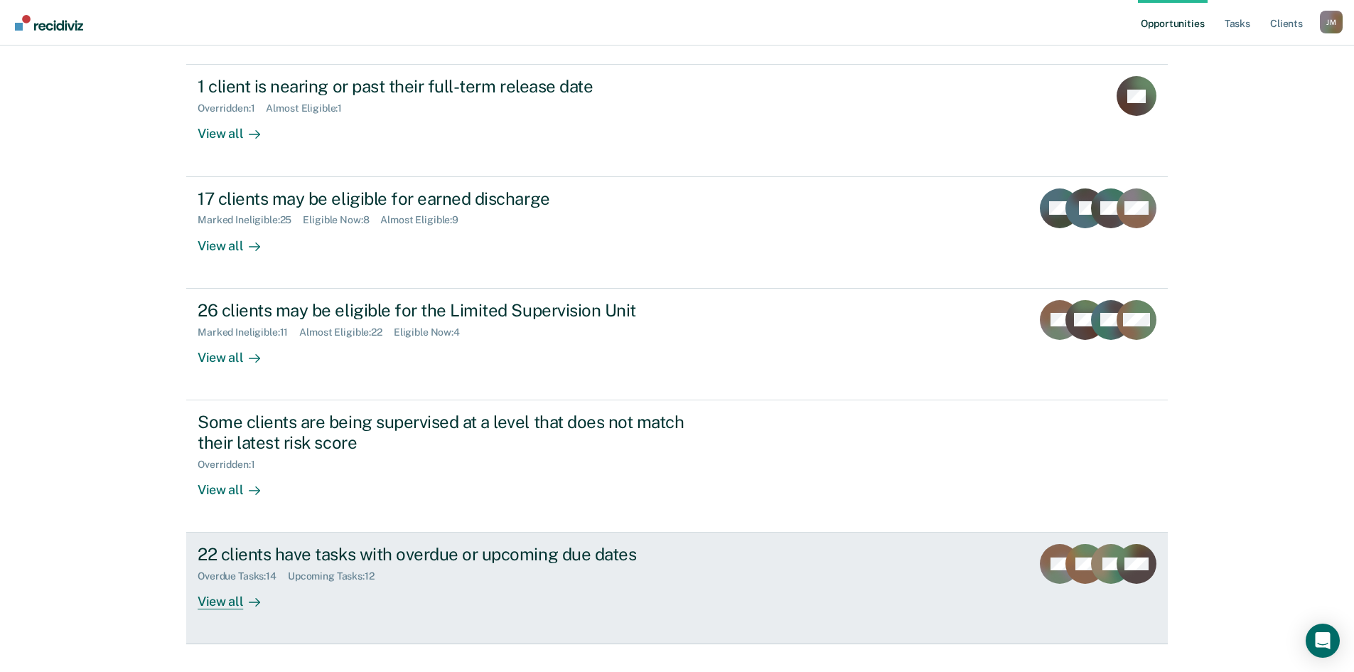
click at [223, 582] on div "View all" at bounding box center [238, 596] width 80 height 28
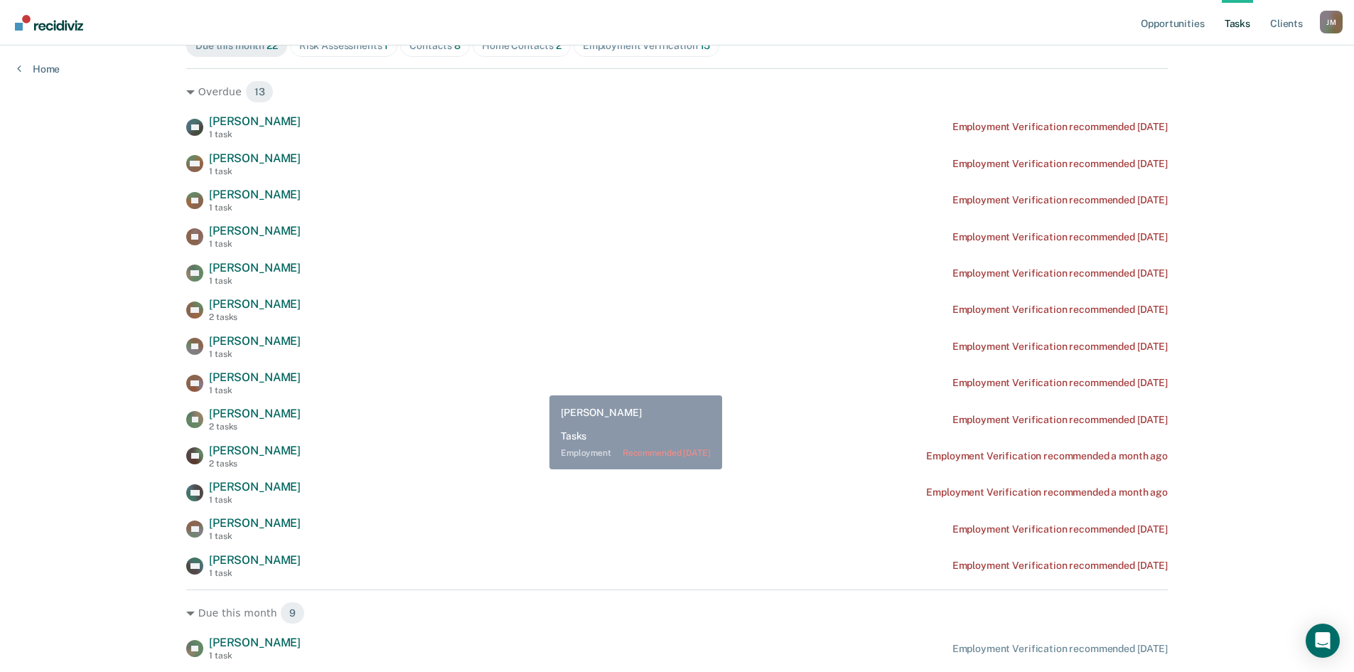
scroll to position [213, 0]
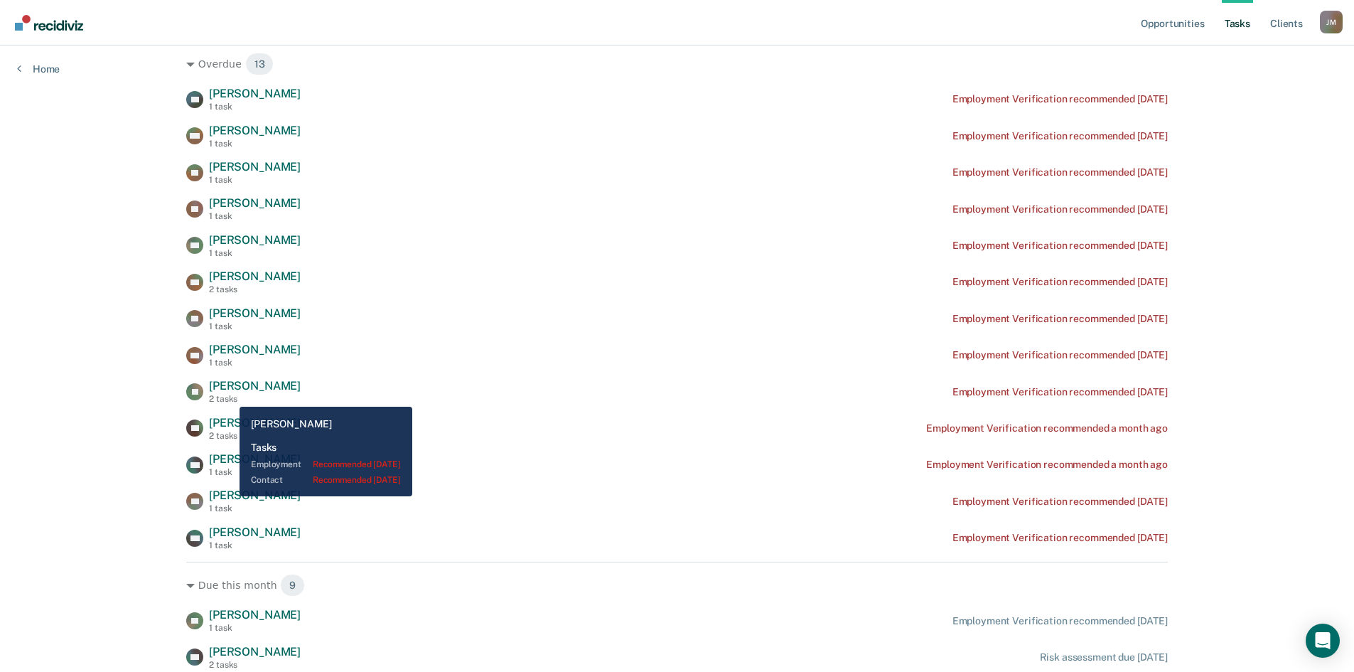
click at [229, 396] on div "2 tasks" at bounding box center [255, 399] width 92 height 10
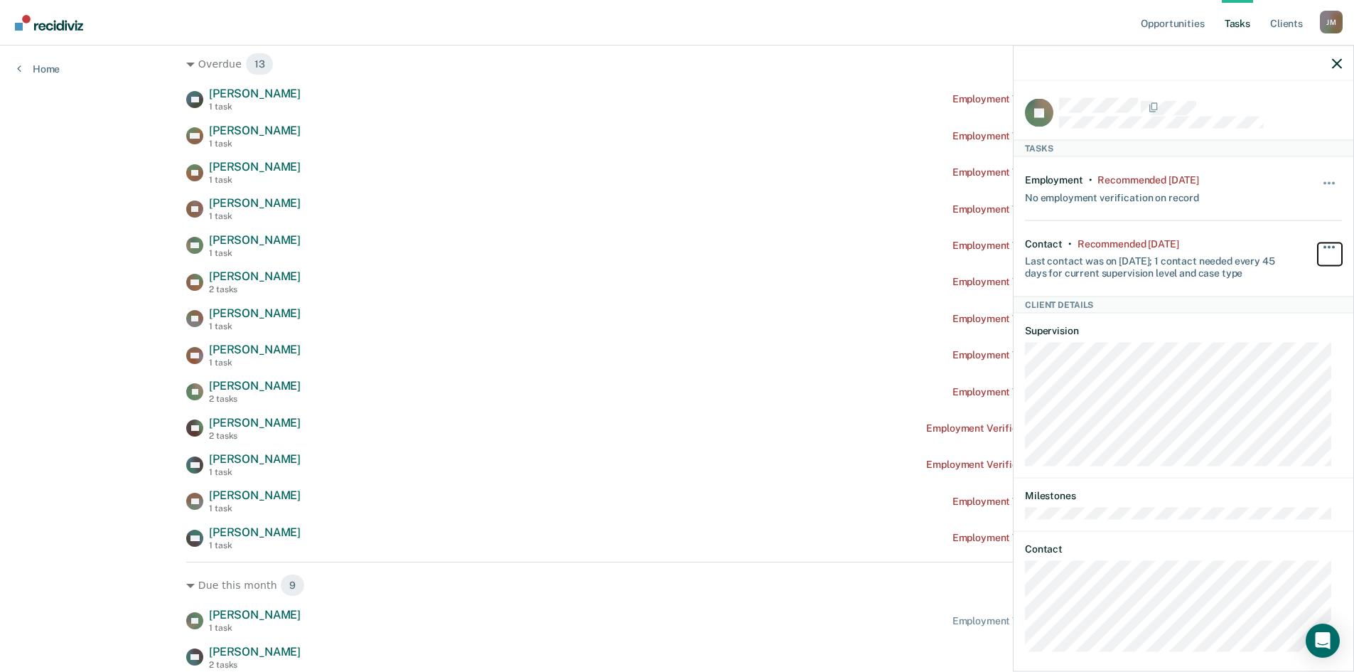
click at [1324, 245] on span "button" at bounding box center [1325, 246] width 3 height 3
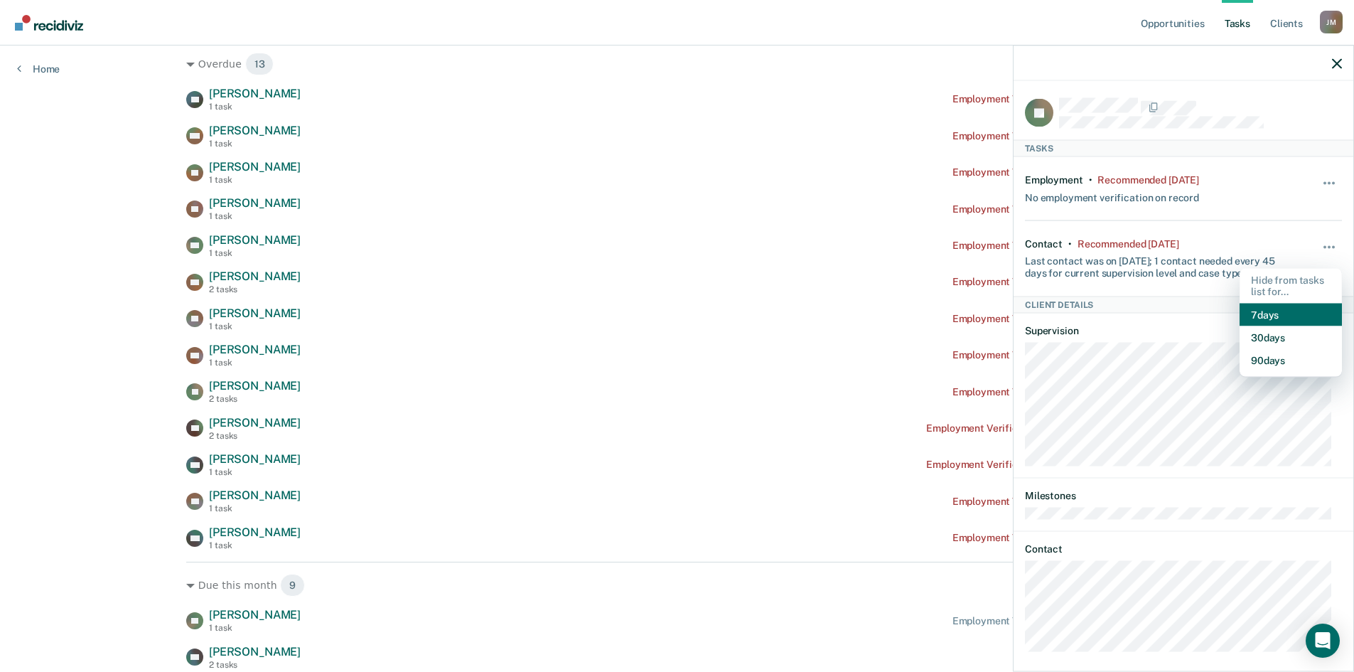
click at [1265, 311] on button "7 days" at bounding box center [1291, 315] width 102 height 23
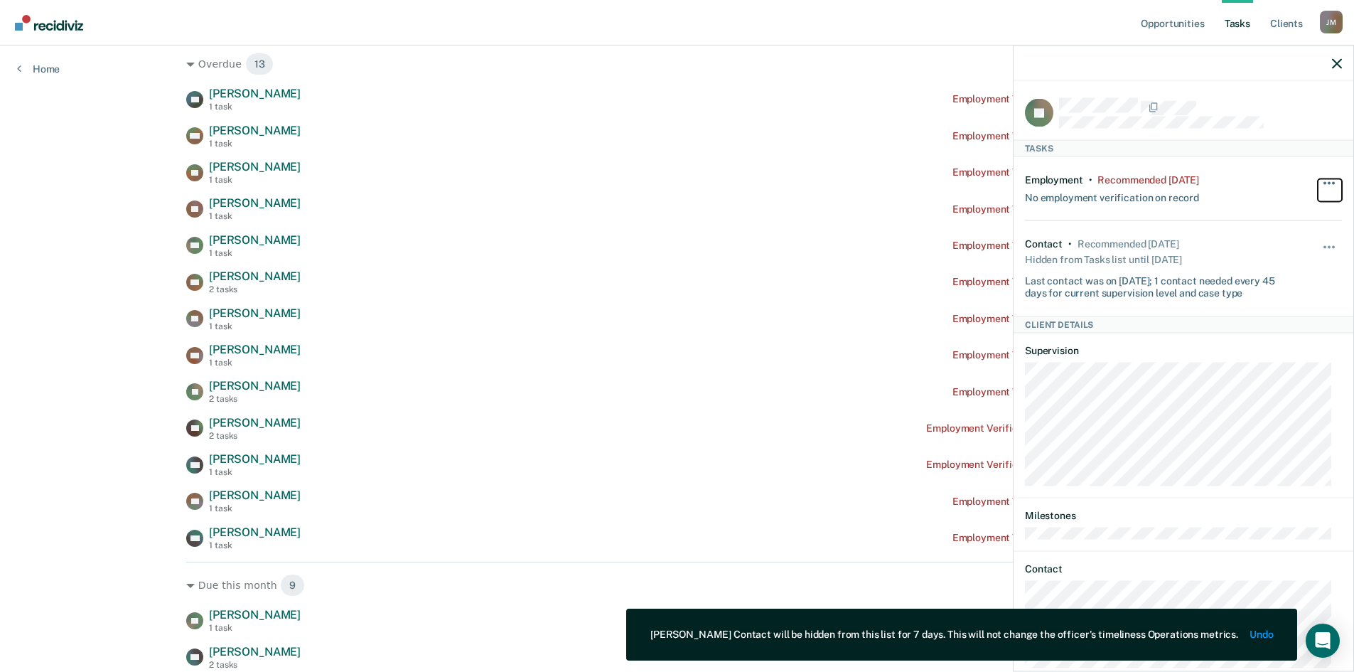
click at [1318, 178] on button "button" at bounding box center [1330, 189] width 24 height 23
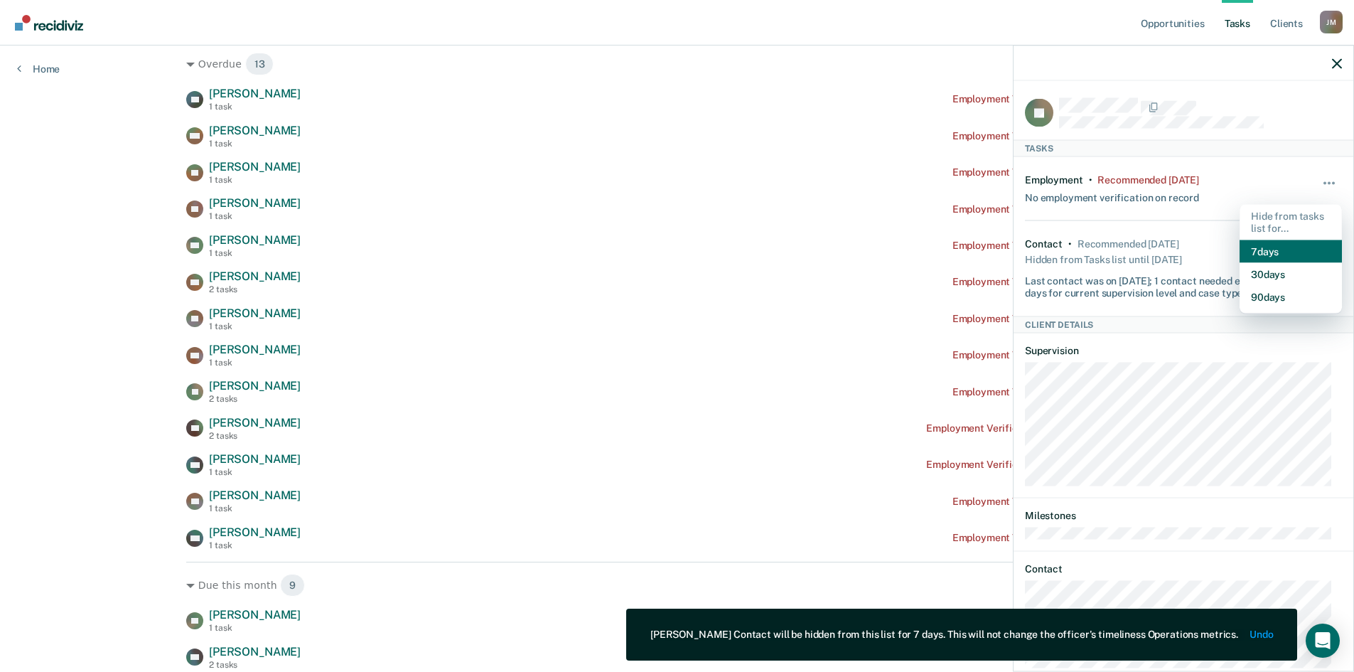
click at [1270, 252] on button "7 days" at bounding box center [1291, 251] width 102 height 23
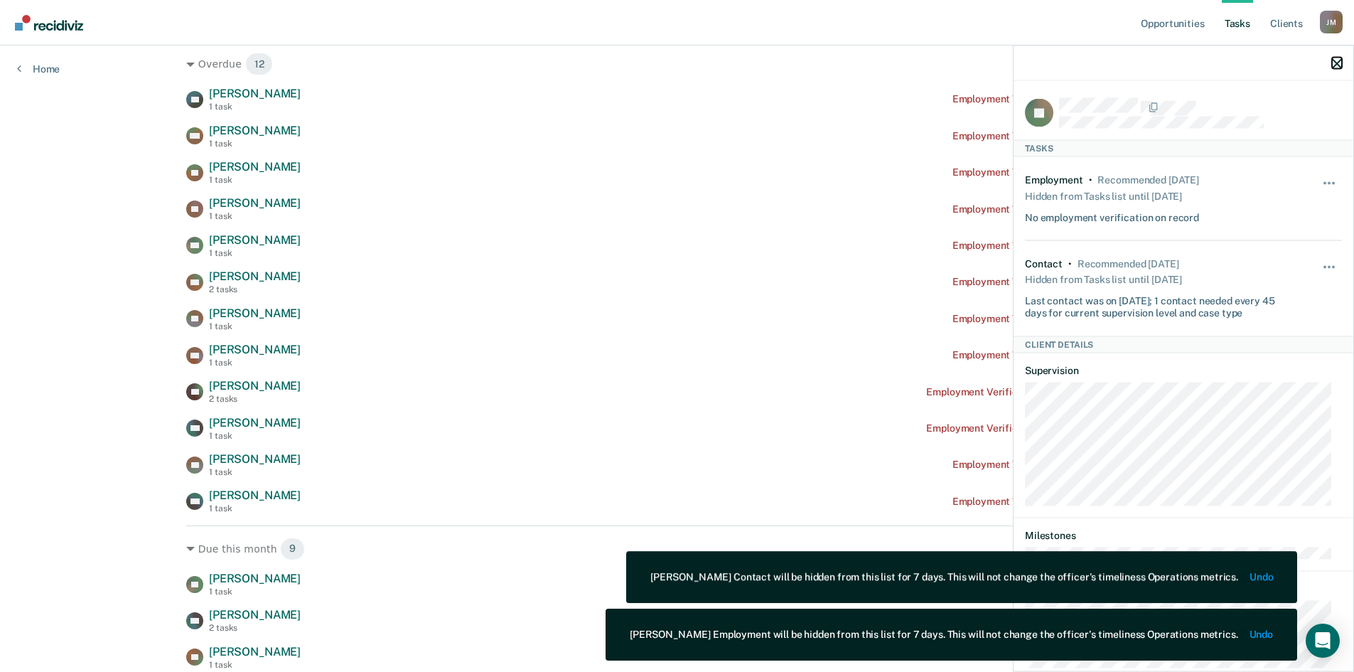
click at [1332, 65] on icon "button" at bounding box center [1337, 63] width 10 height 10
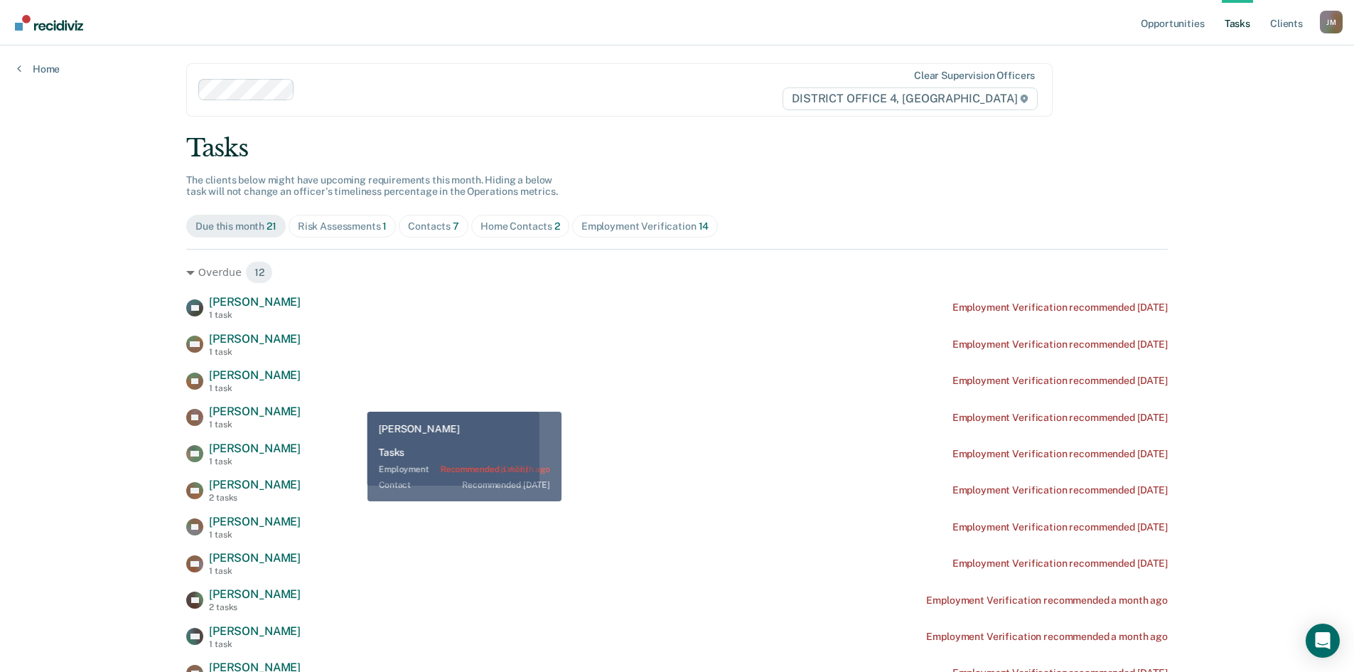
scroll to position [0, 0]
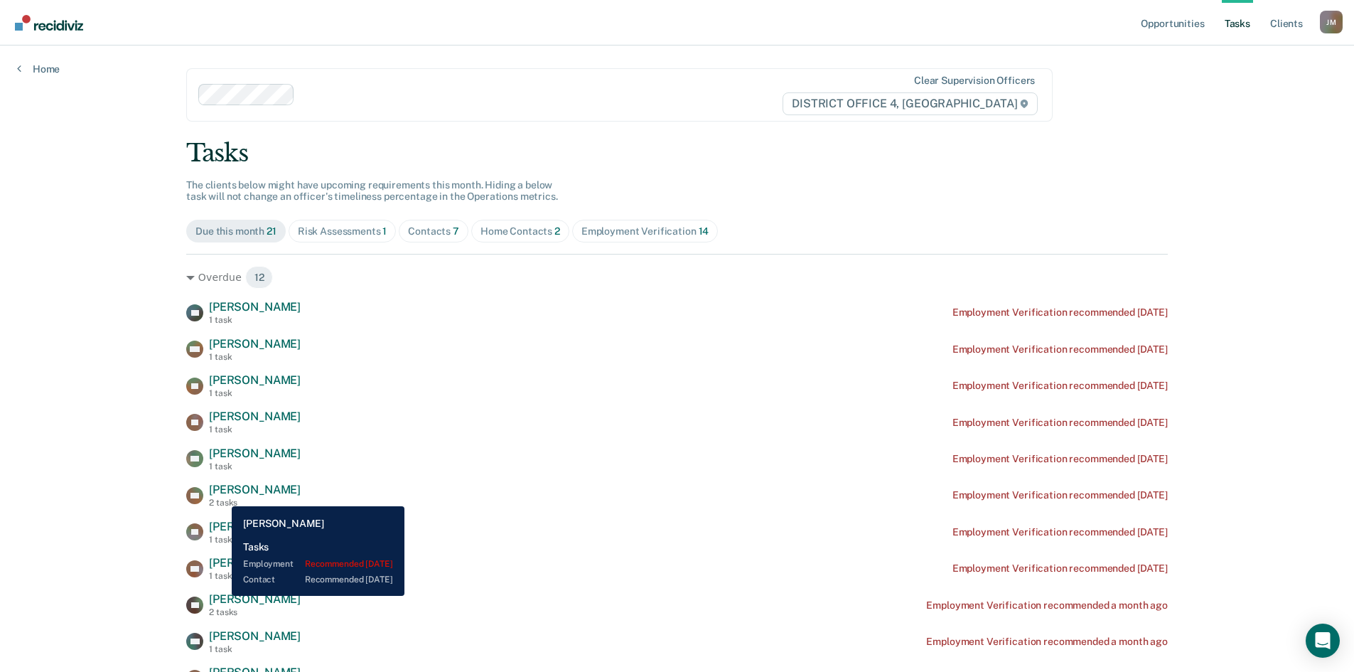
click at [221, 495] on span "[PERSON_NAME]" at bounding box center [255, 490] width 92 height 14
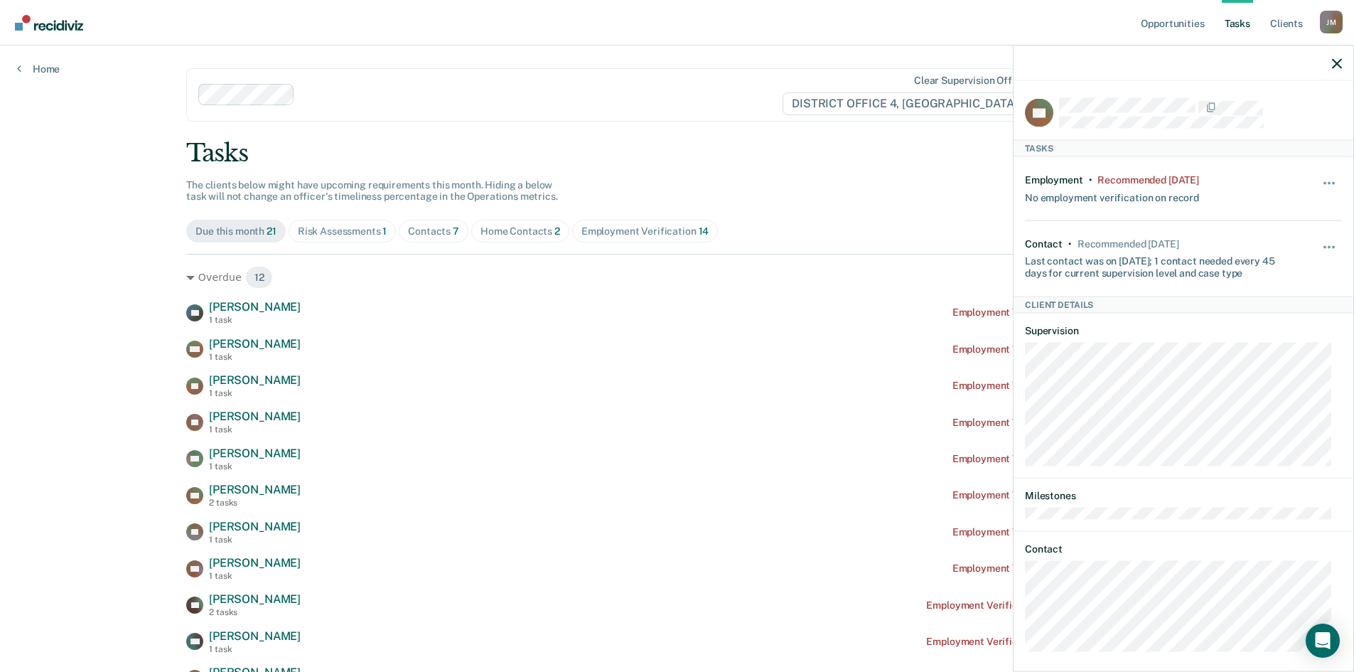
click at [116, 482] on div "Opportunities Tasks Client s [PERSON_NAME] Profile How it works Log Out Home Cl…" at bounding box center [677, 579] width 1354 height 1159
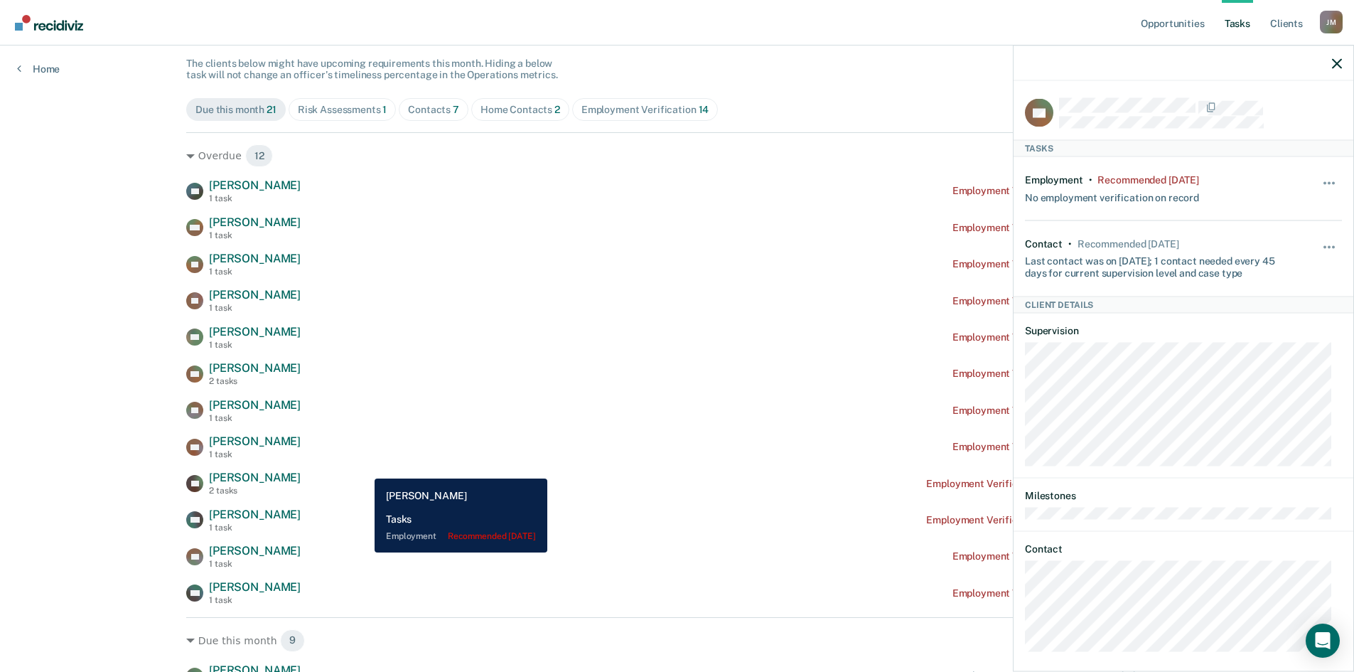
scroll to position [142, 0]
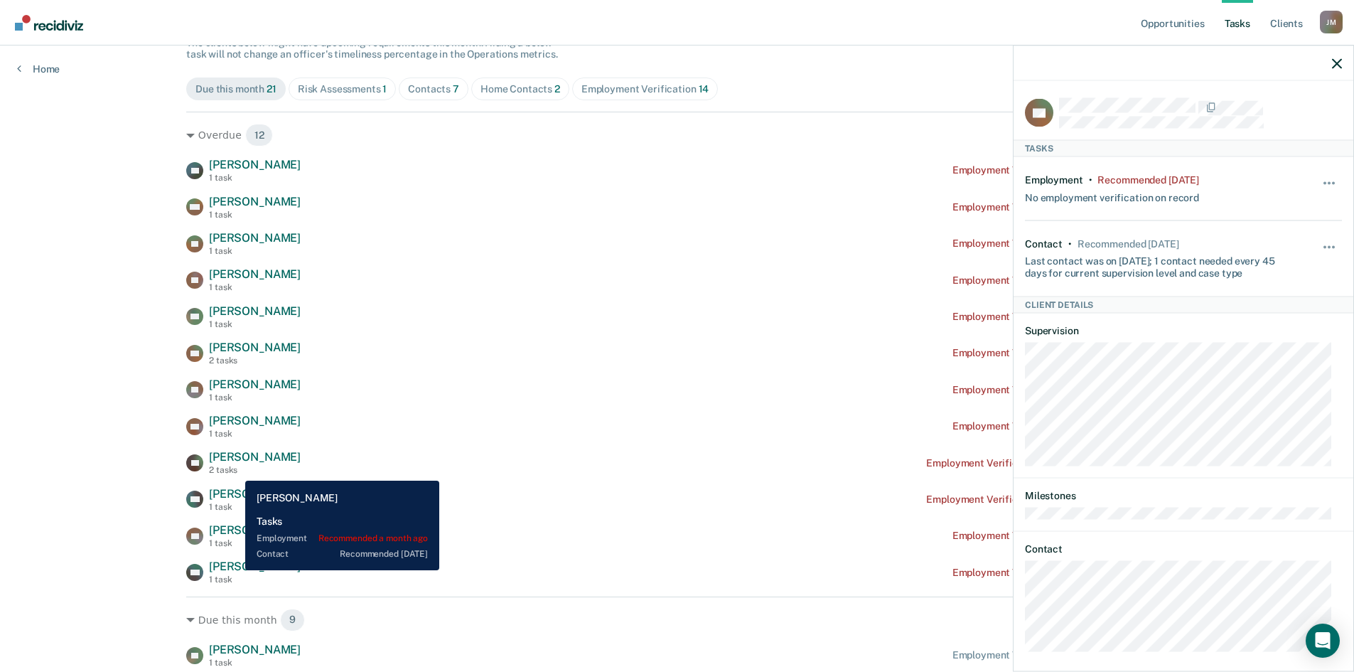
click at [235, 469] on div "2 tasks" at bounding box center [255, 470] width 92 height 10
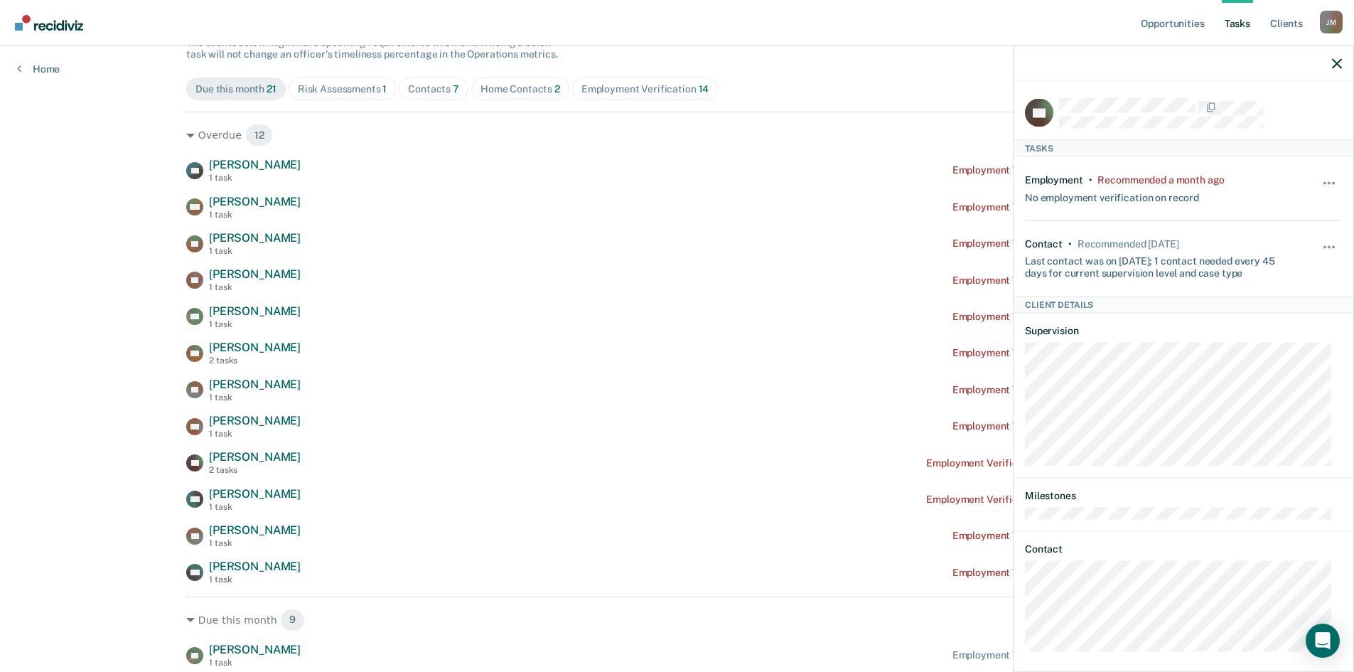
click at [127, 429] on div "Opportunities Tasks Client s [PERSON_NAME] Profile How it works Log Out Home Cl…" at bounding box center [677, 437] width 1354 height 1159
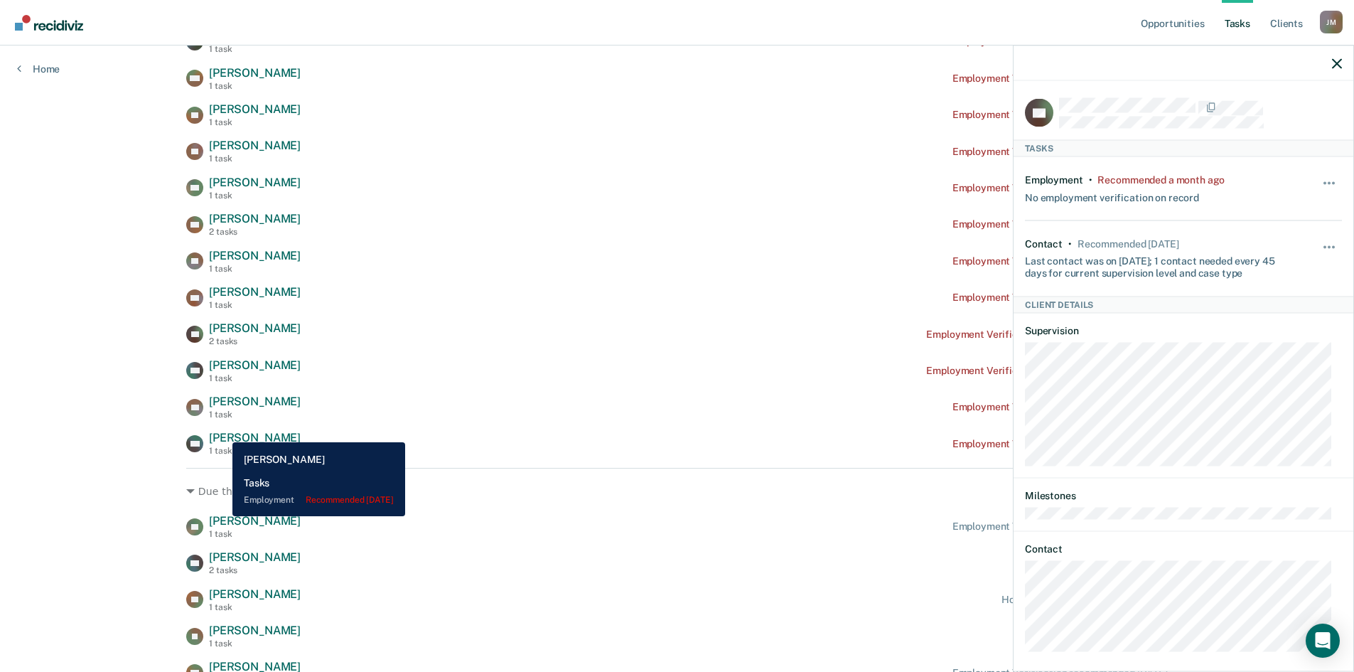
scroll to position [284, 0]
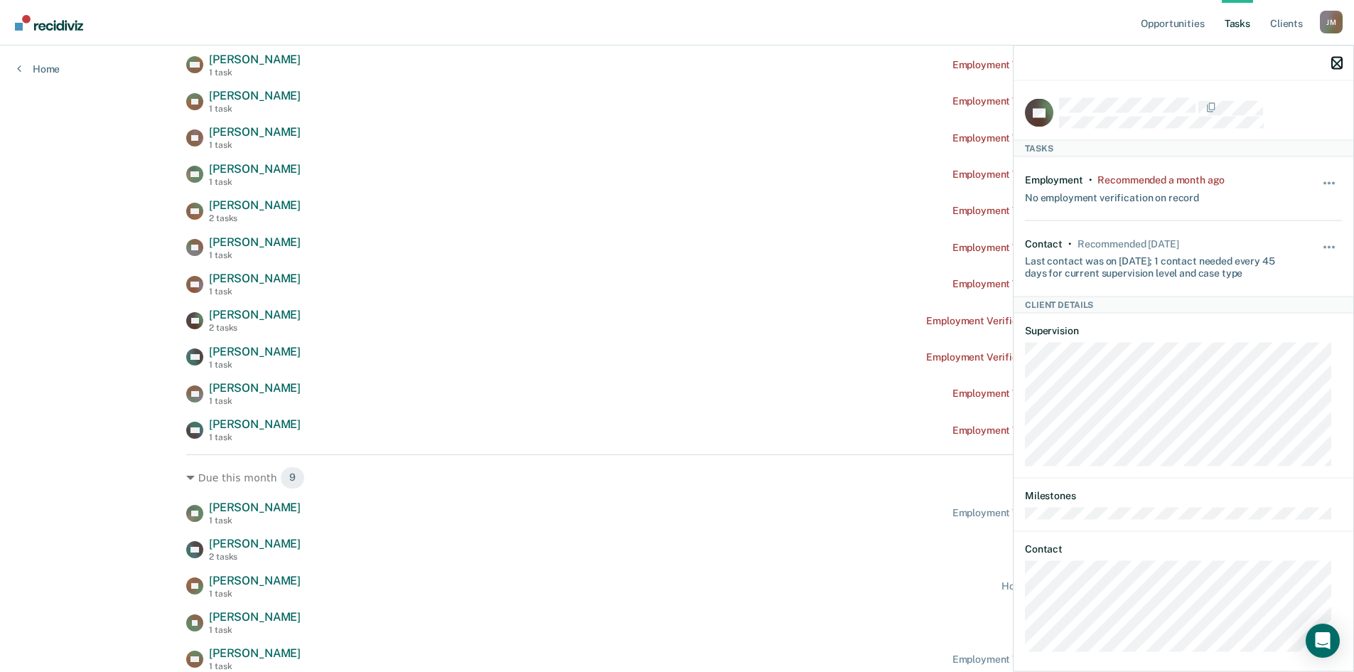
click at [1336, 62] on icon "button" at bounding box center [1337, 63] width 10 height 10
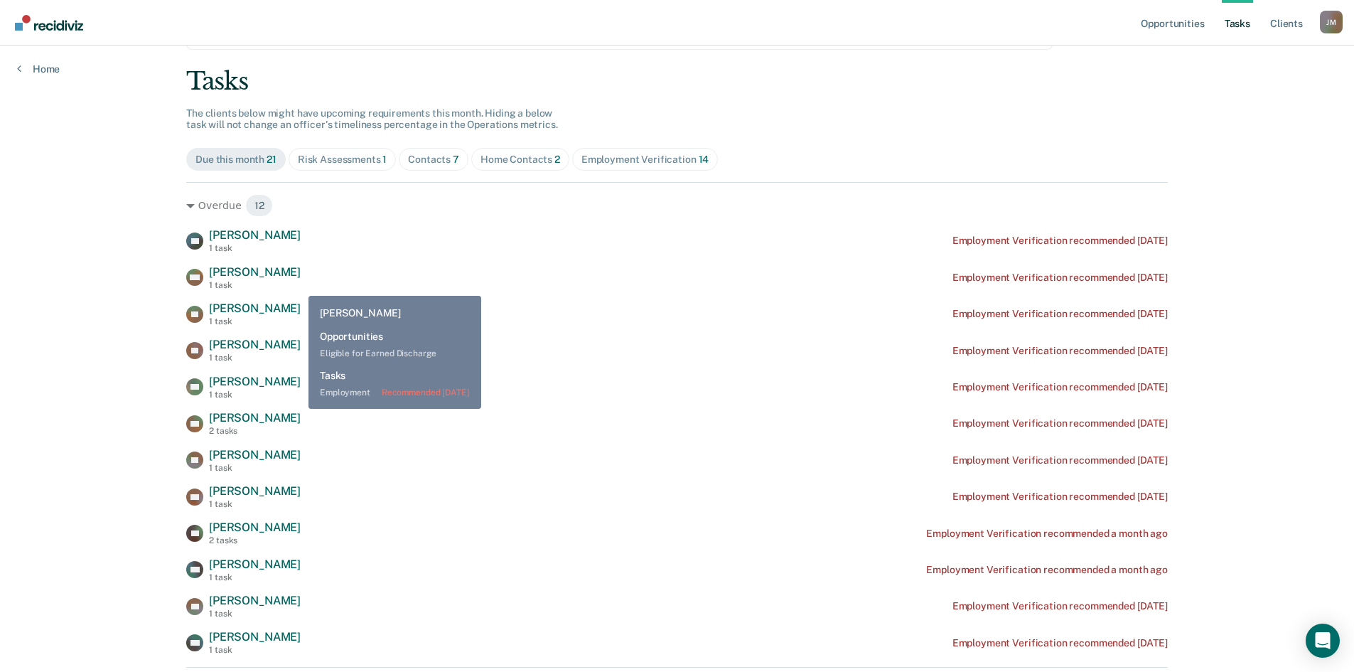
scroll to position [0, 0]
